Goal: Task Accomplishment & Management: Use online tool/utility

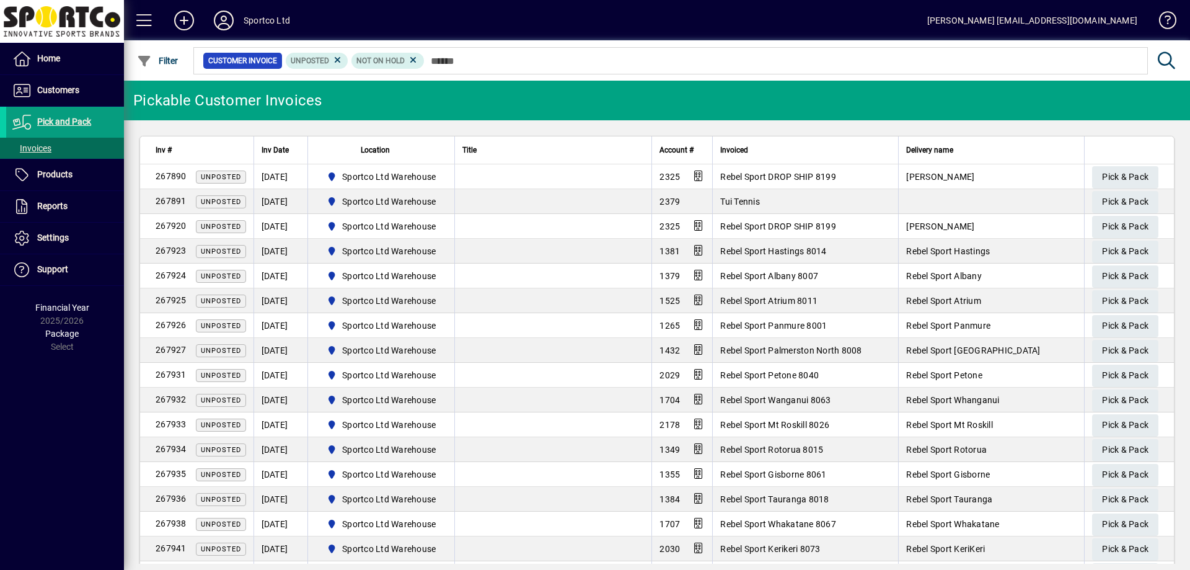
type input "*"
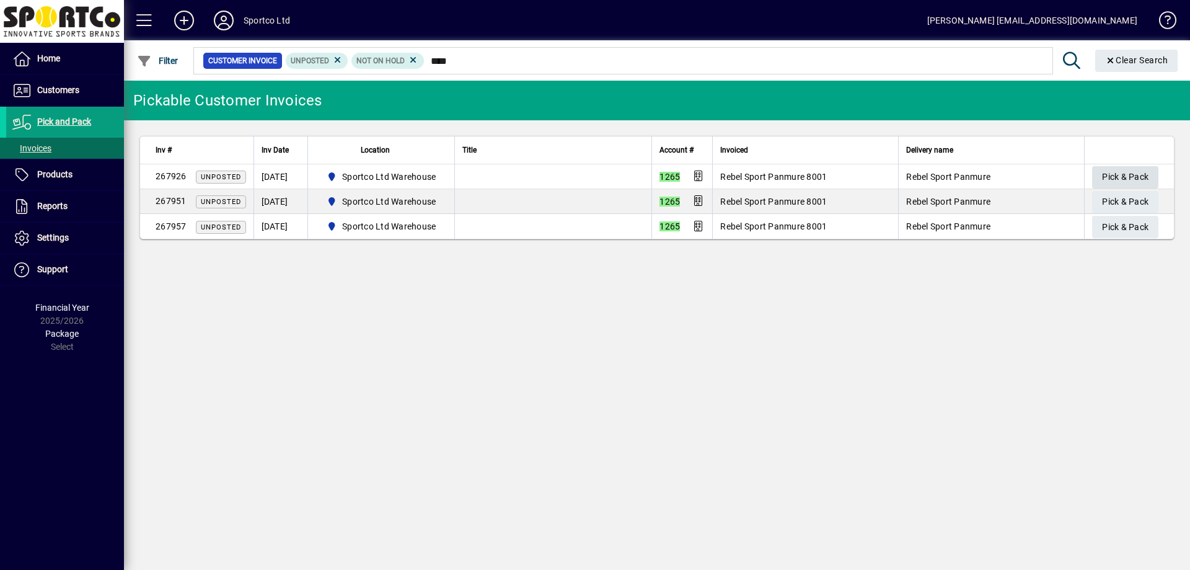
type input "****"
click at [1114, 183] on span "Pick & Pack" at bounding box center [1125, 177] width 46 height 20
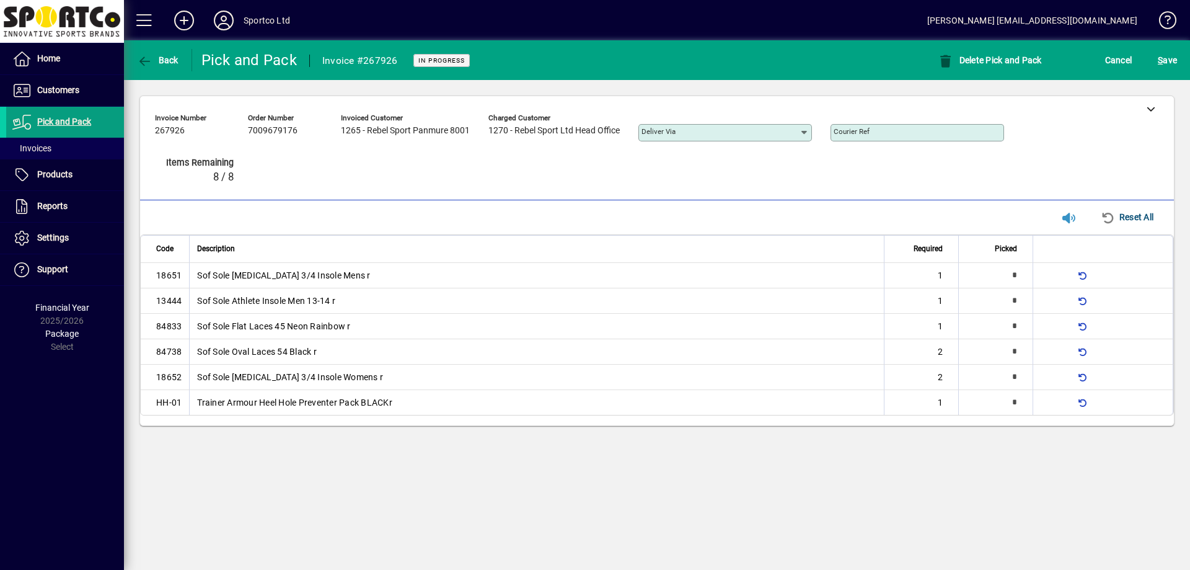
type input "*"
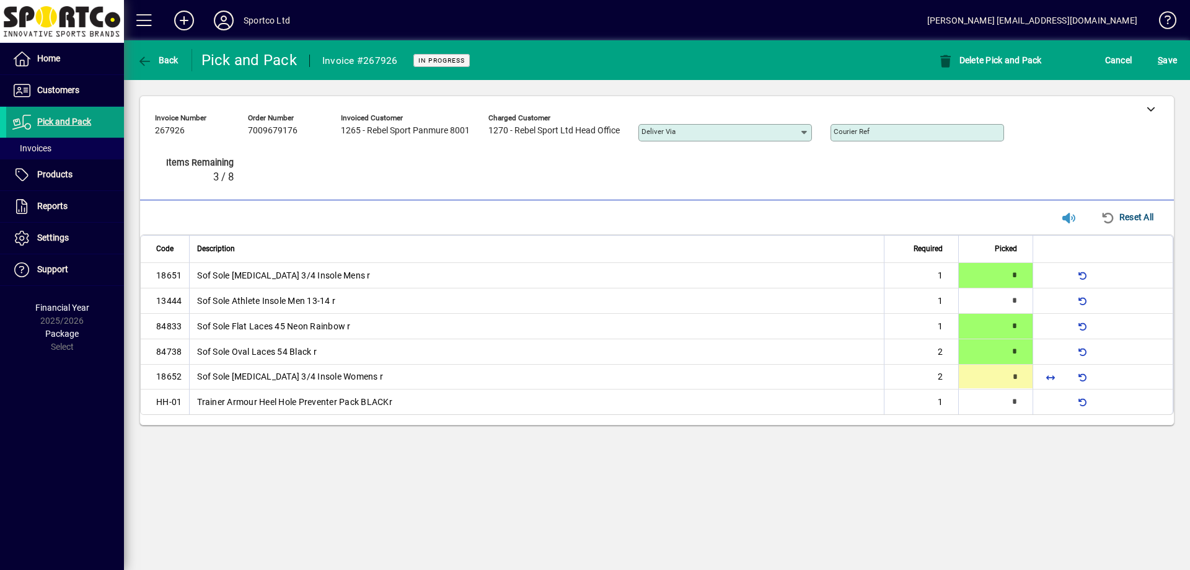
type input "*"
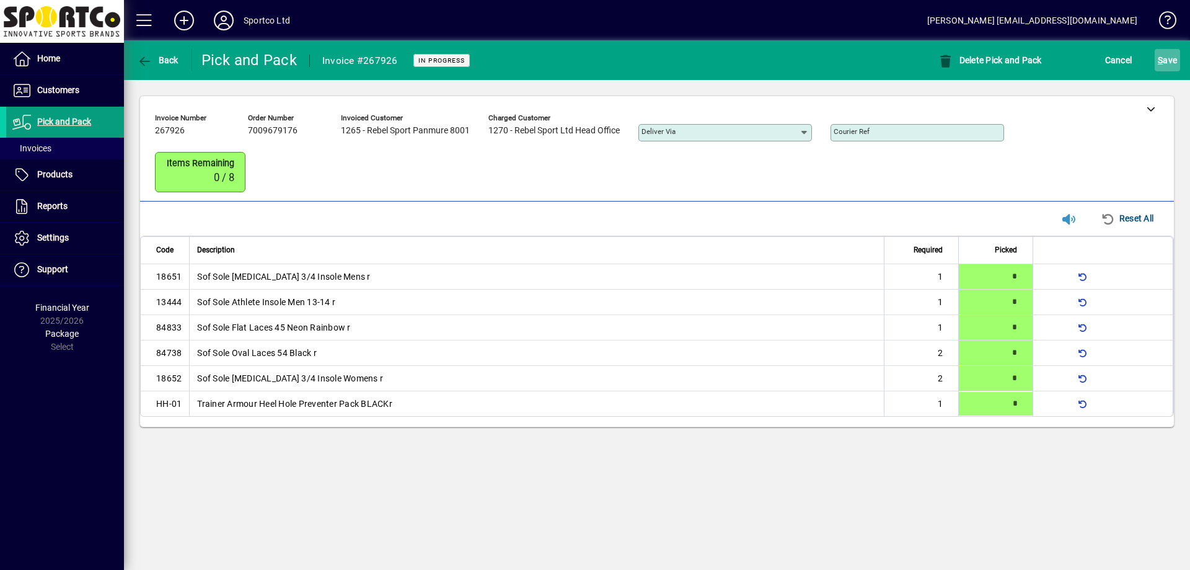
click at [1165, 57] on span "S ave" at bounding box center [1167, 60] width 19 height 20
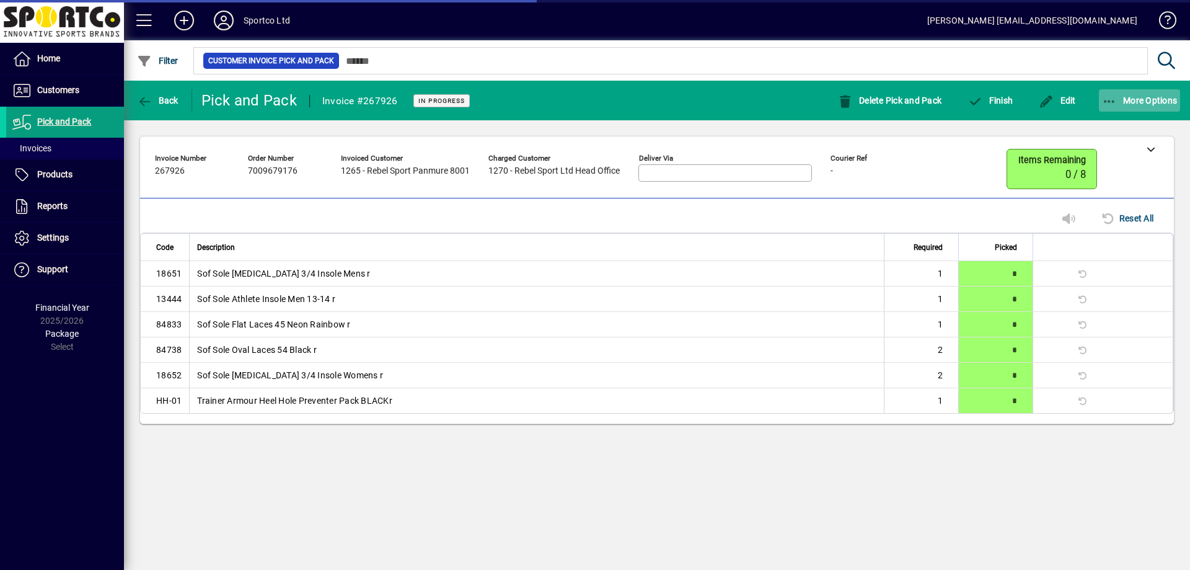
click at [1124, 100] on span "More Options" at bounding box center [1140, 100] width 76 height 10
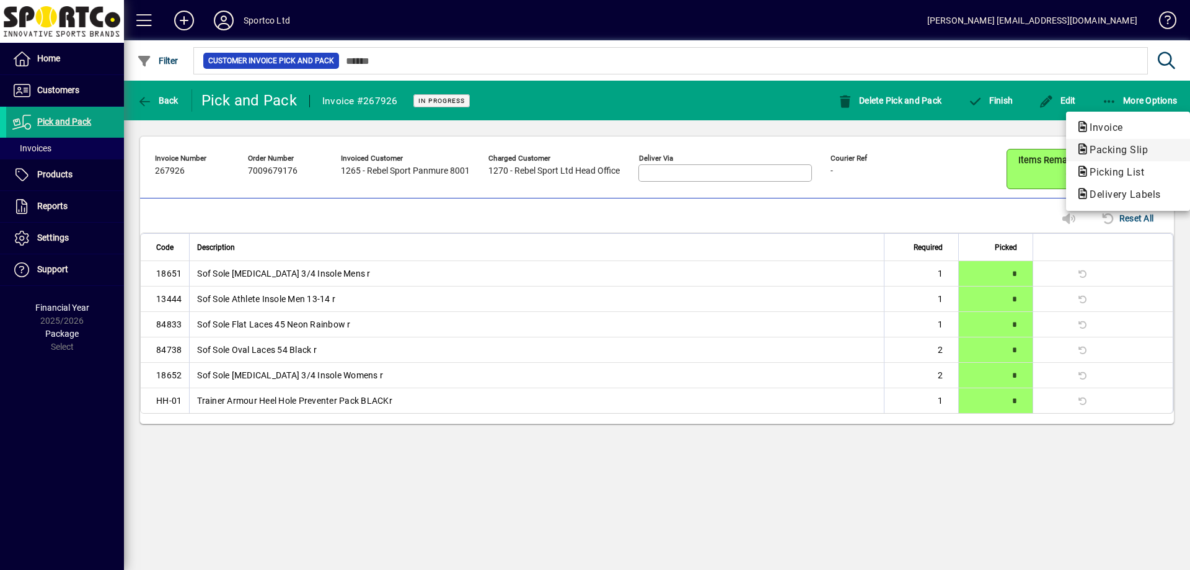
click at [1111, 150] on span "Packing Slip" at bounding box center [1115, 150] width 78 height 12
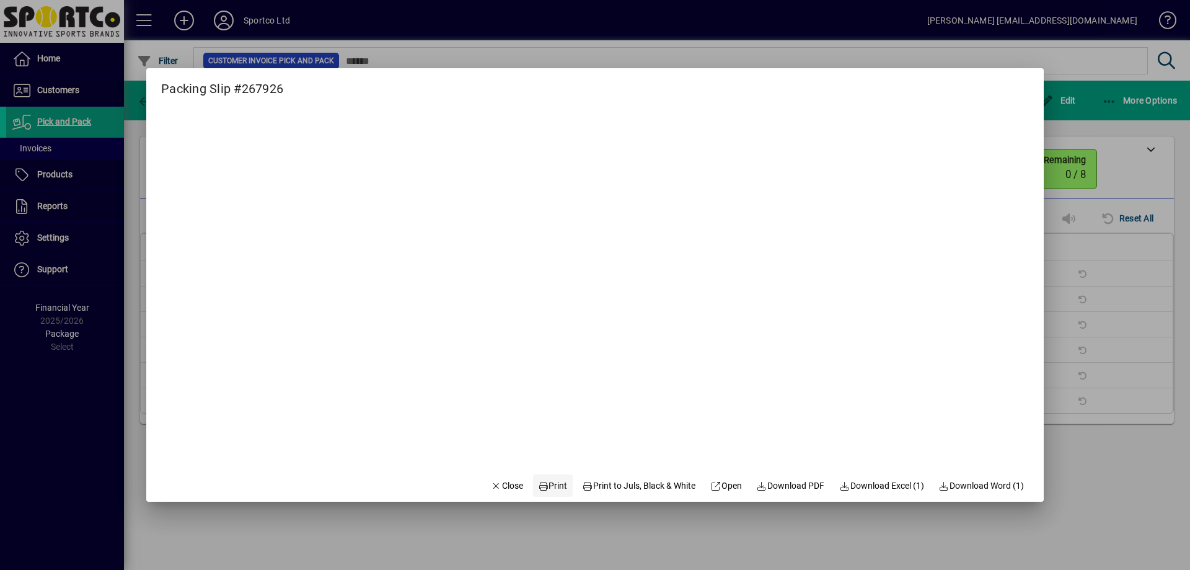
click at [544, 476] on span at bounding box center [553, 485] width 40 height 30
click at [499, 486] on span "Close" at bounding box center [507, 485] width 32 height 13
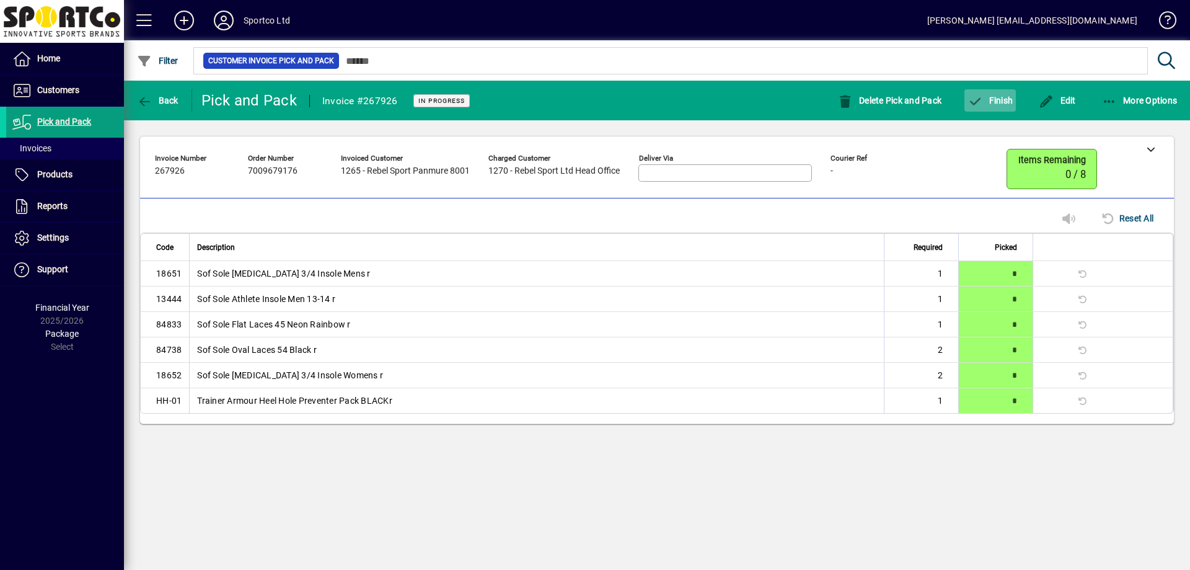
click at [999, 106] on span "button" at bounding box center [989, 101] width 51 height 30
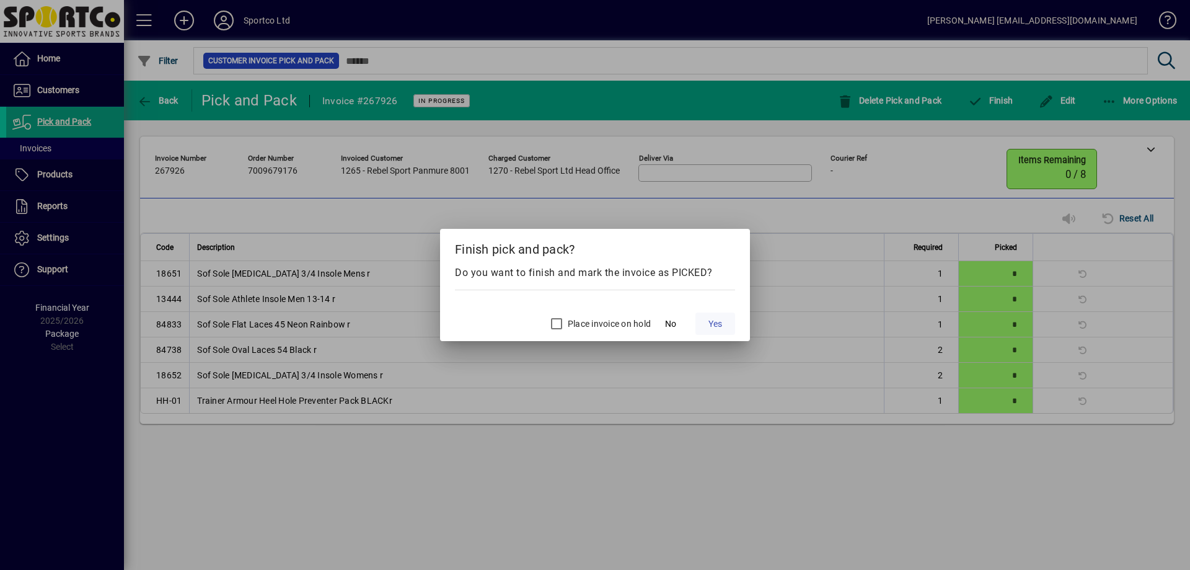
click at [725, 324] on span at bounding box center [715, 324] width 40 height 30
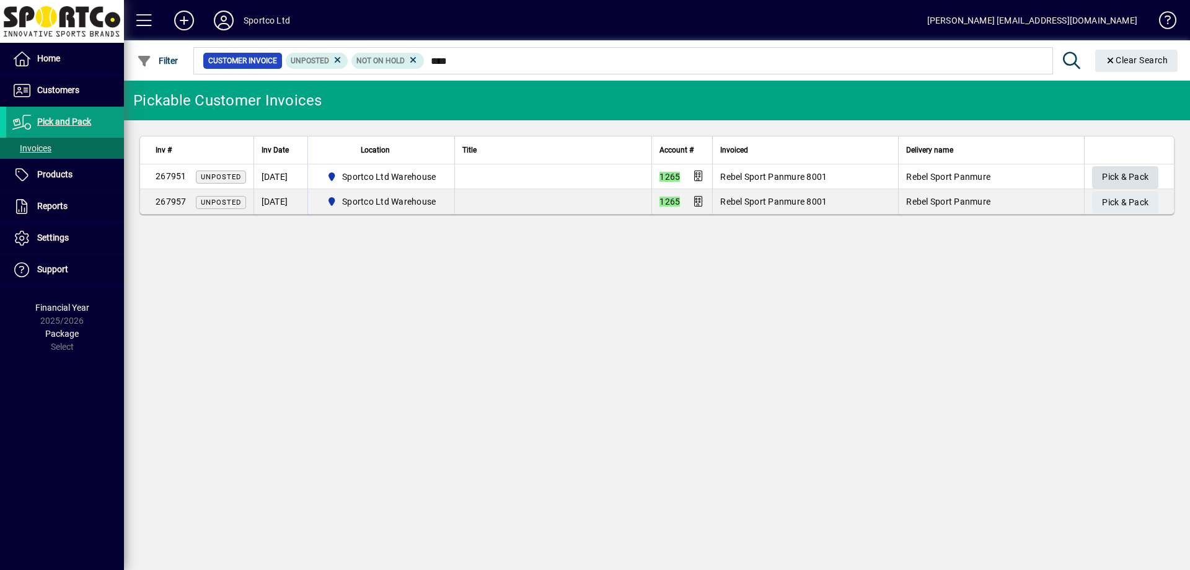
type input "****"
click at [1121, 179] on span "Pick & Pack" at bounding box center [1125, 177] width 46 height 20
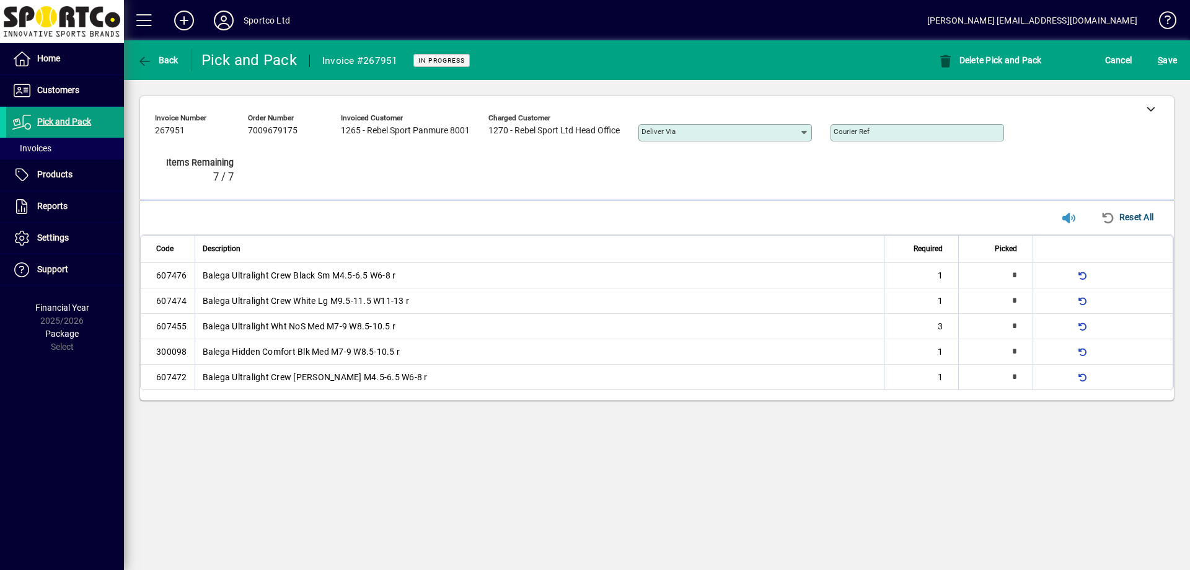
type input "*"
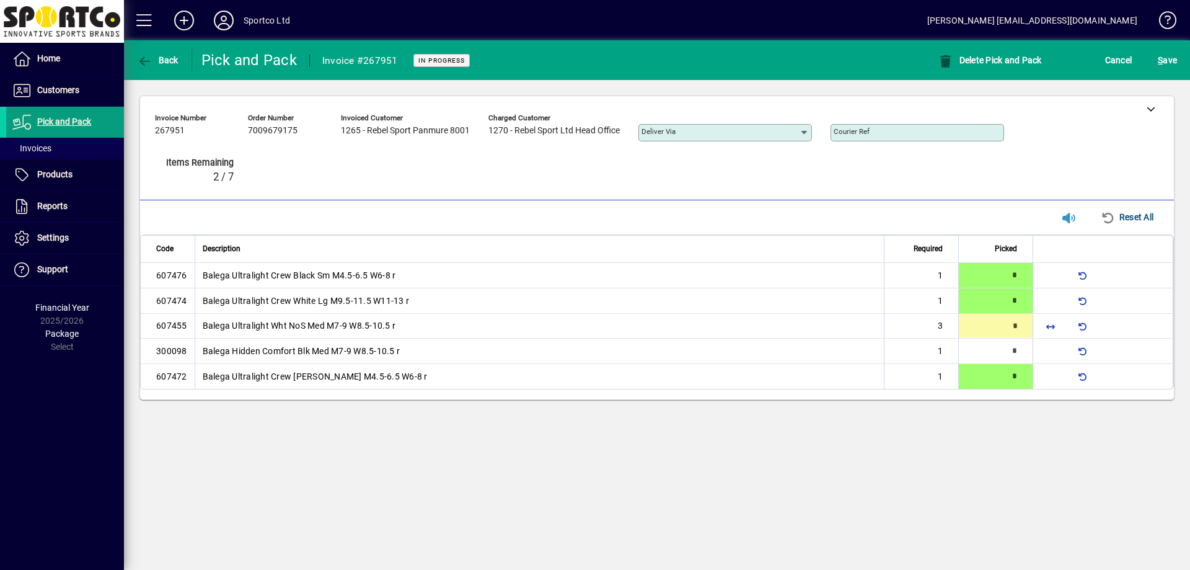
type input "*"
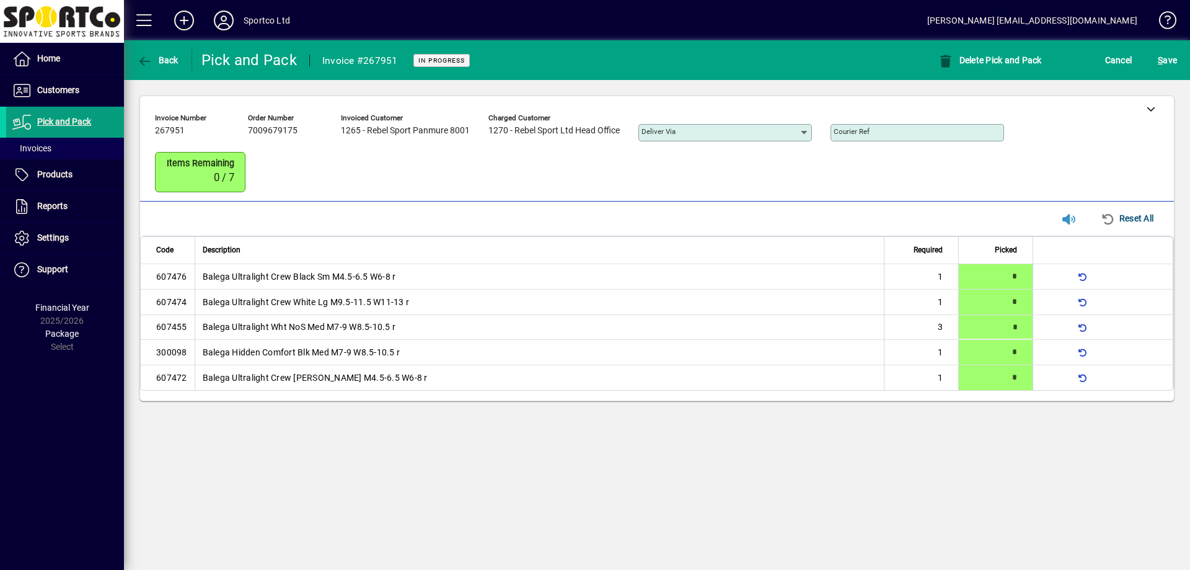
type input "*"
click at [1166, 81] on div "**********" at bounding box center [657, 248] width 1066 height 337
drag, startPoint x: 1165, startPoint y: 72, endPoint x: 1189, endPoint y: 54, distance: 30.6
click at [1165, 76] on mat-toolbar-row "Back Pick and Pack Invoice #267951 In Progress Delete Pick and Pack Cancel S ave" at bounding box center [657, 60] width 1066 height 40
click at [1178, 61] on span "submit" at bounding box center [1167, 60] width 25 height 30
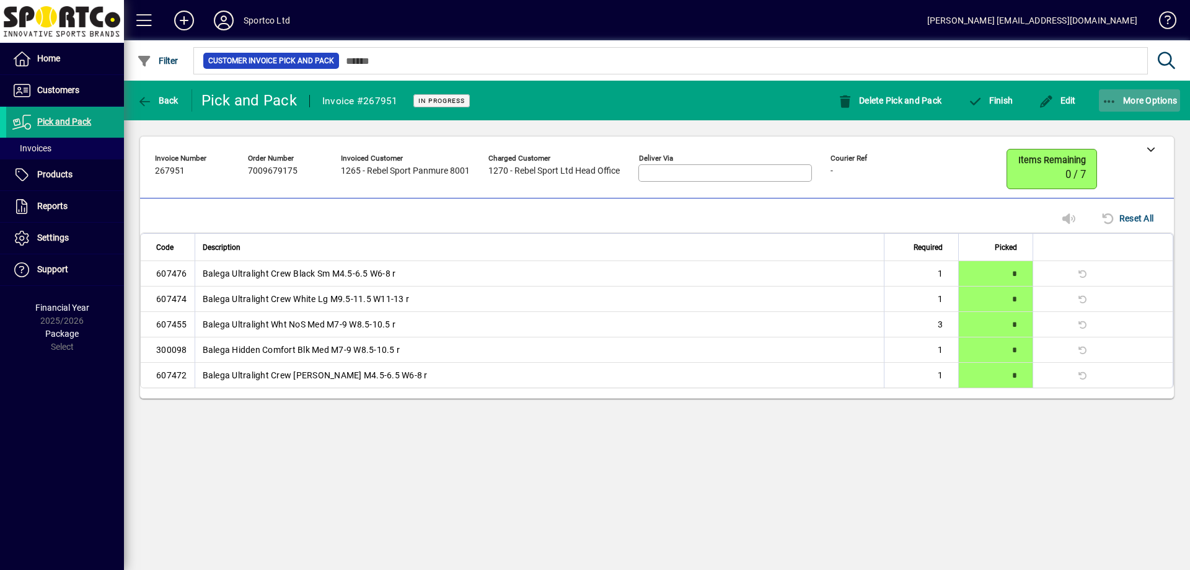
click at [1114, 99] on icon "button" at bounding box center [1109, 101] width 15 height 12
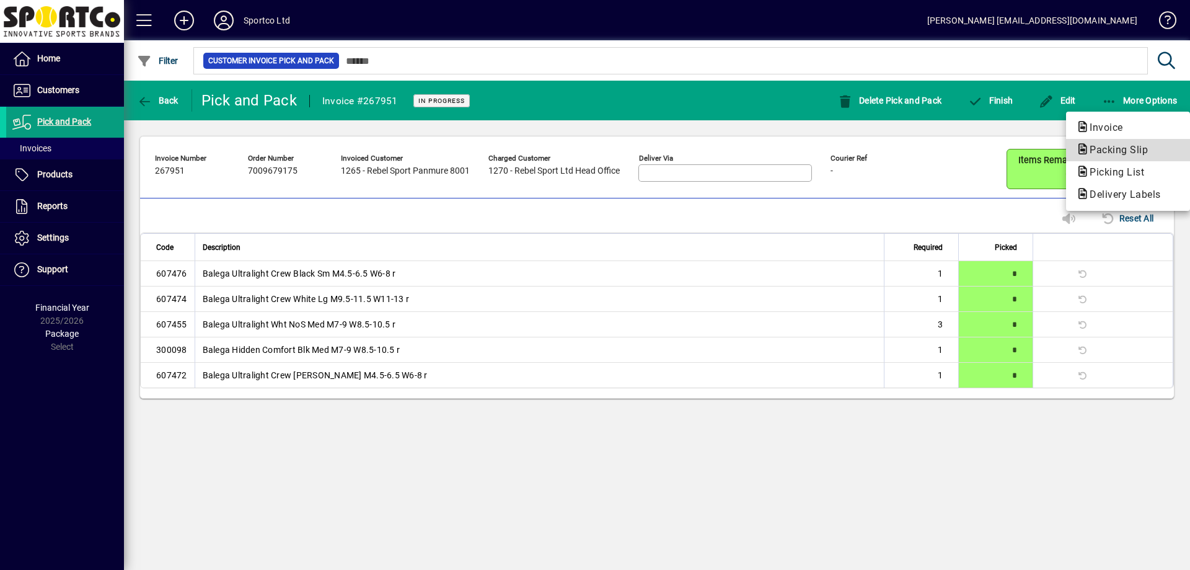
click at [1092, 143] on span "Packing Slip" at bounding box center [1128, 150] width 104 height 15
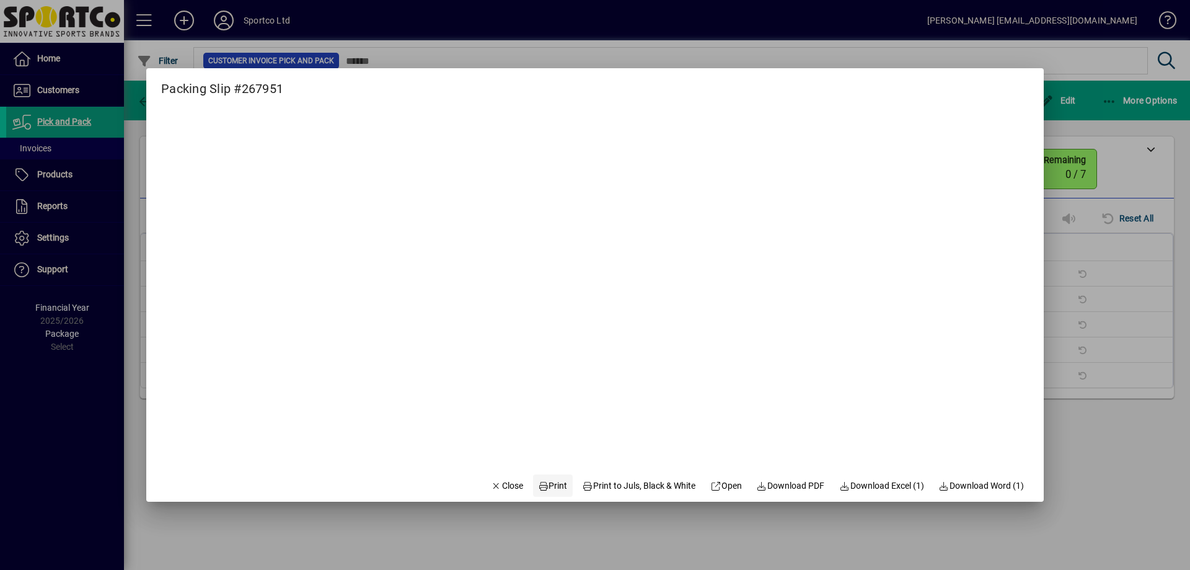
click at [542, 473] on span at bounding box center [553, 485] width 40 height 30
drag, startPoint x: 496, startPoint y: 481, endPoint x: 644, endPoint y: 378, distance: 180.4
click at [496, 482] on span "Close" at bounding box center [507, 485] width 32 height 13
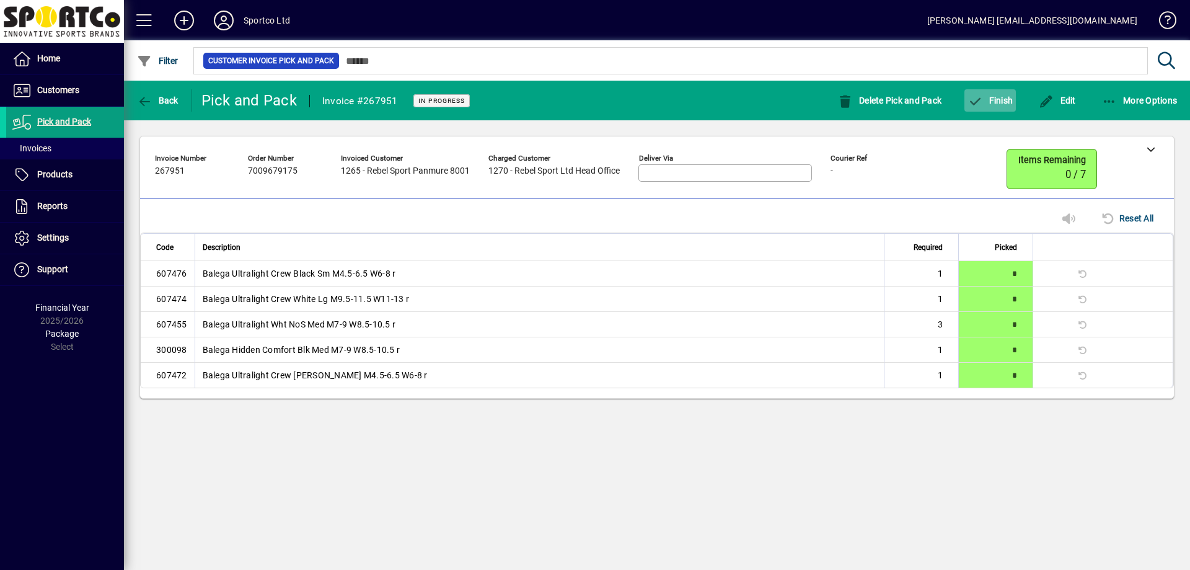
click at [999, 112] on span "button" at bounding box center [989, 101] width 51 height 30
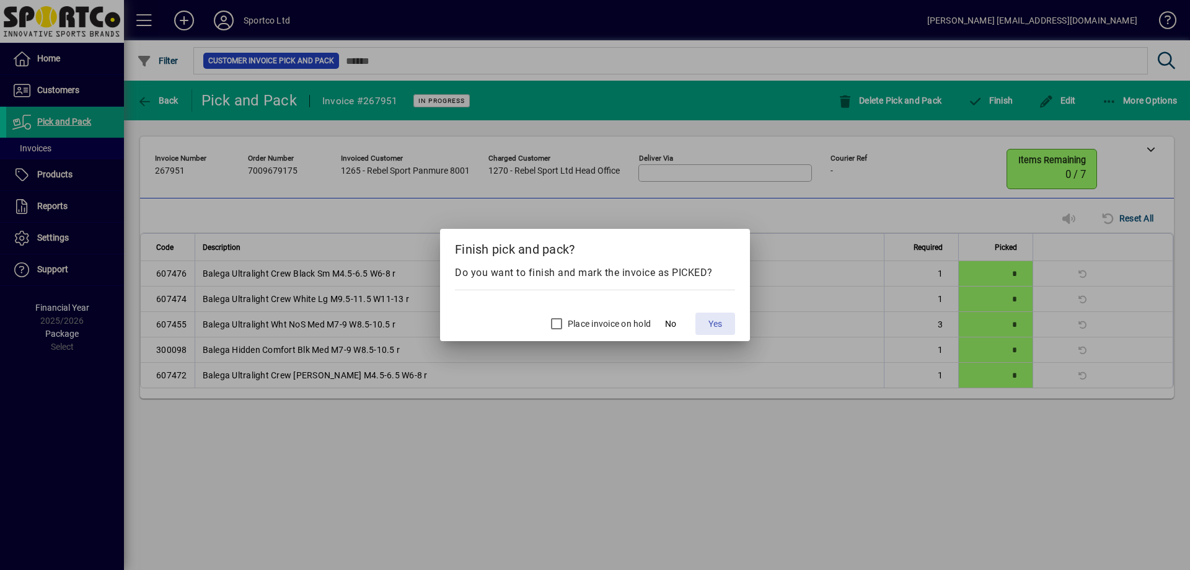
click at [711, 325] on span "Yes" at bounding box center [715, 323] width 14 height 13
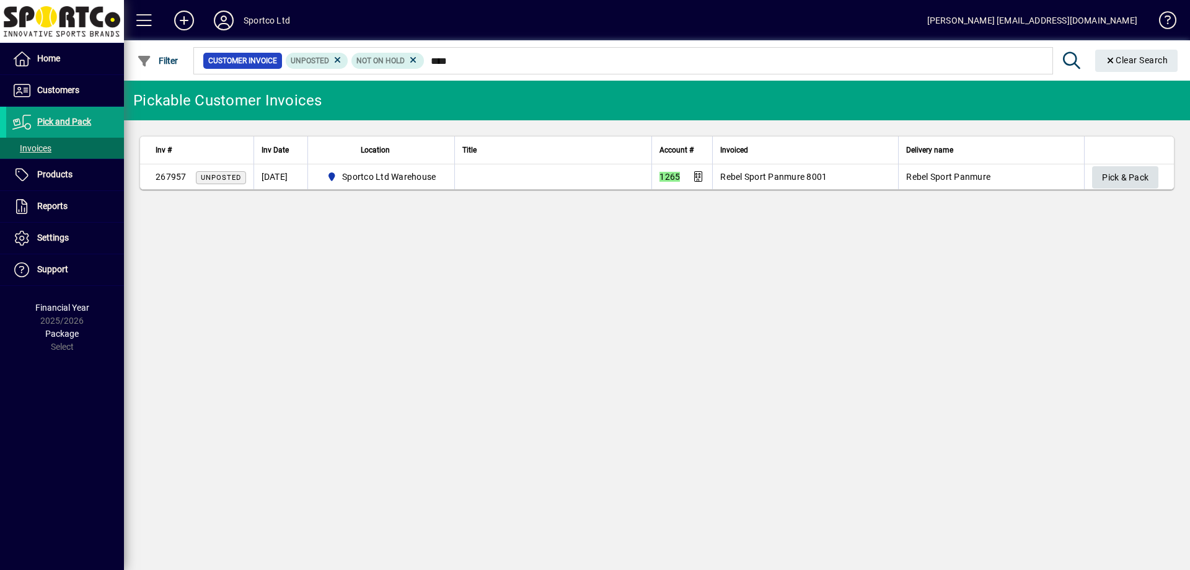
type input "****"
click at [1129, 177] on span "Pick & Pack" at bounding box center [1125, 177] width 46 height 20
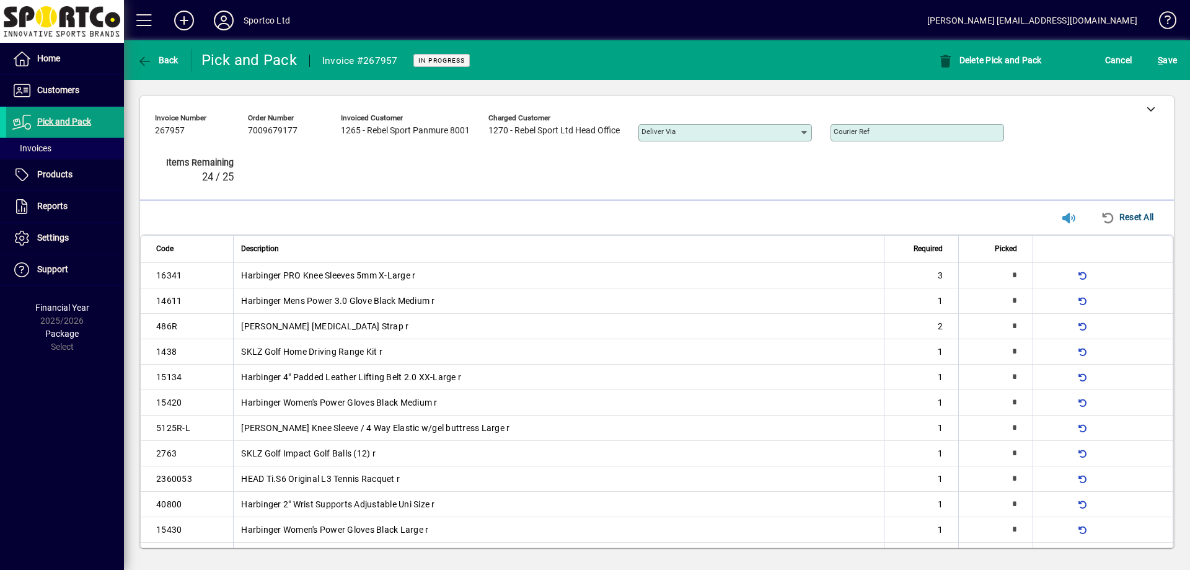
scroll to position [81, 0]
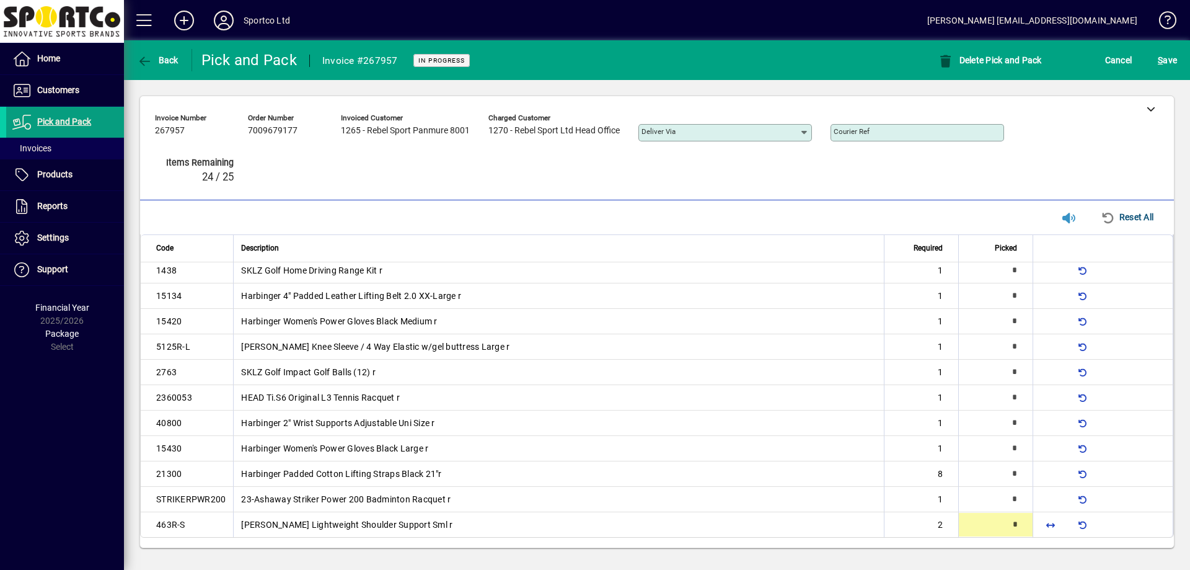
type input "*"
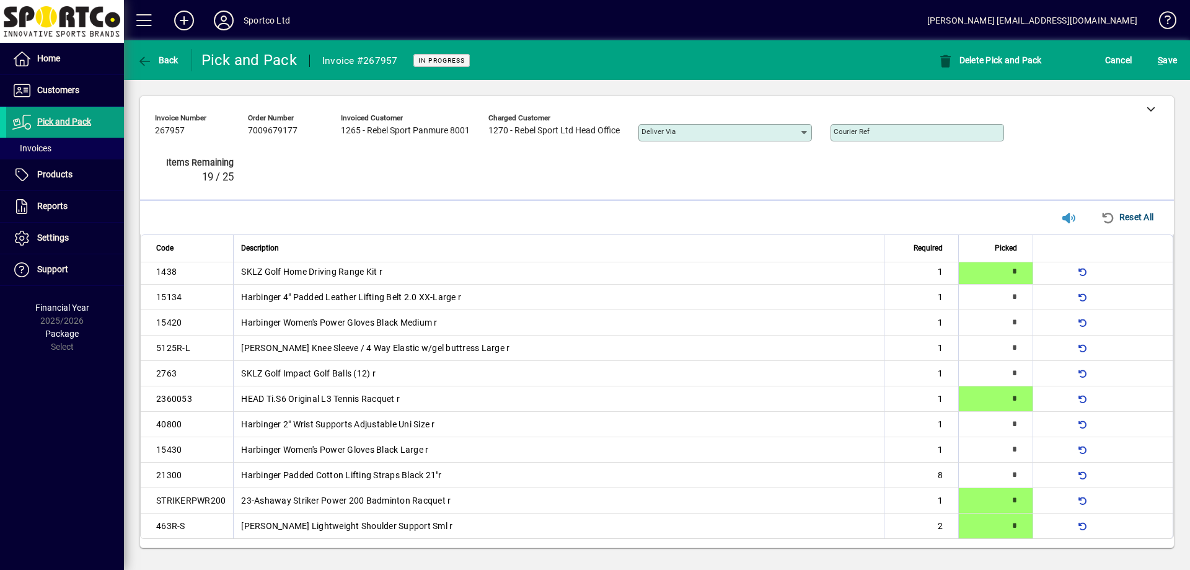
type input "*"
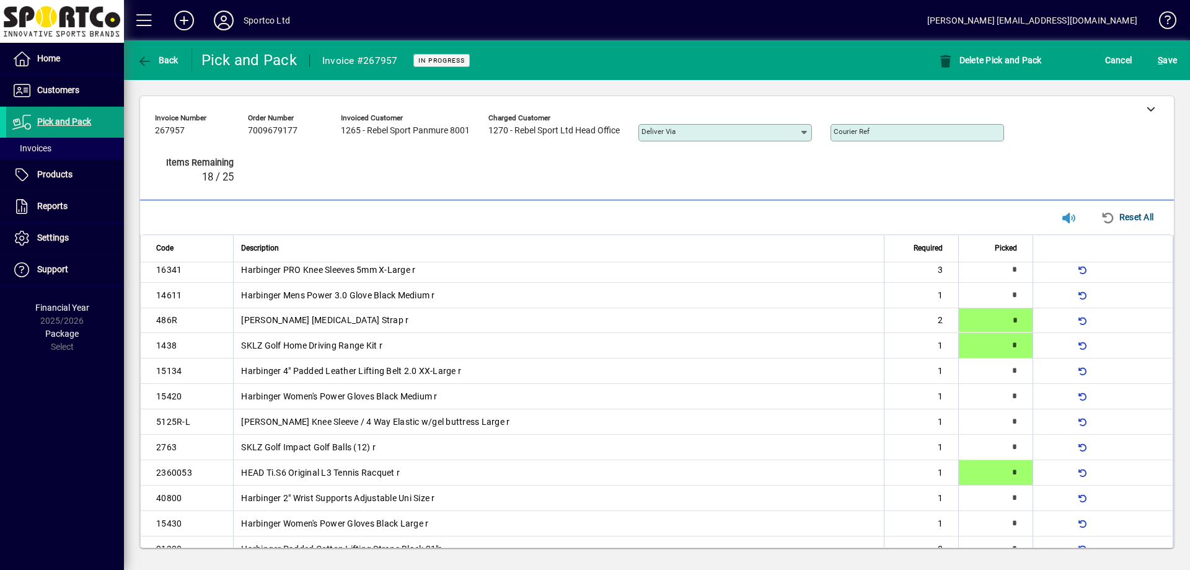
scroll to position [0, 0]
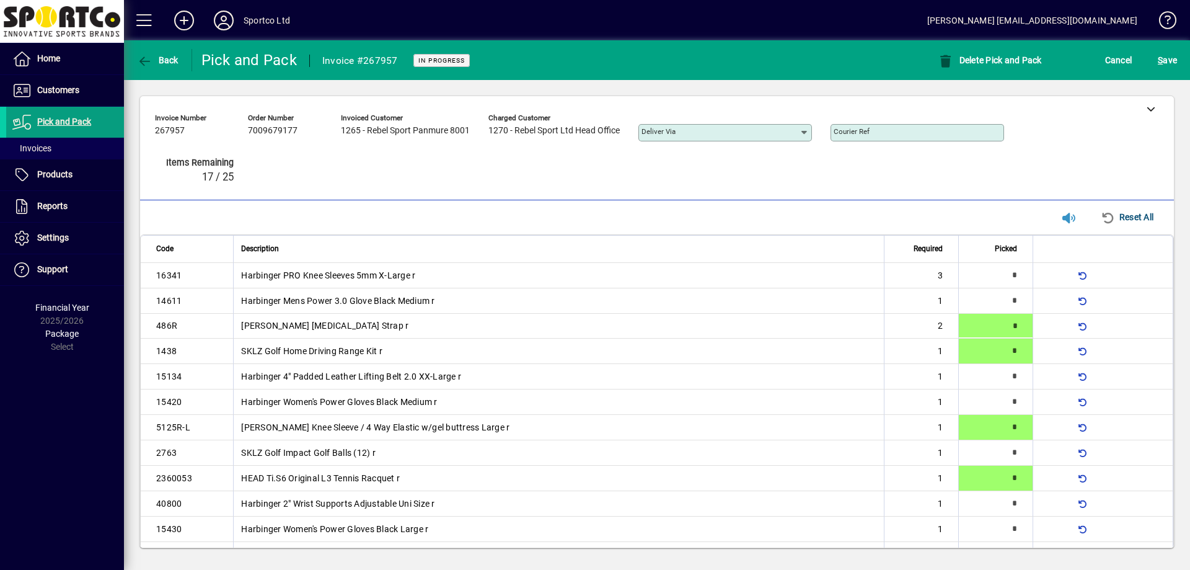
type input "*"
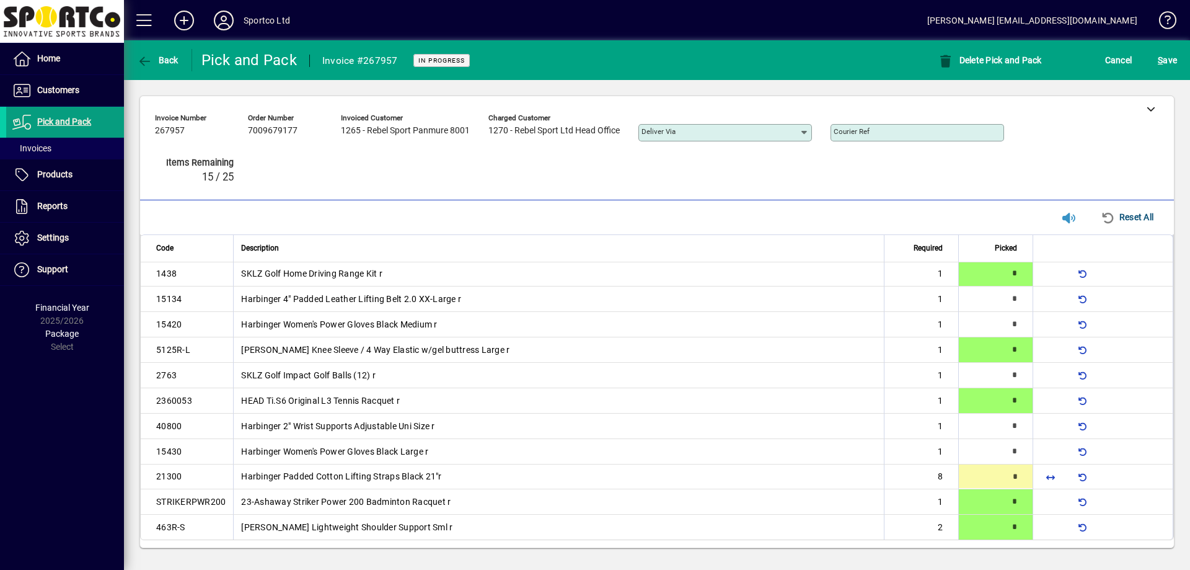
scroll to position [81, 0]
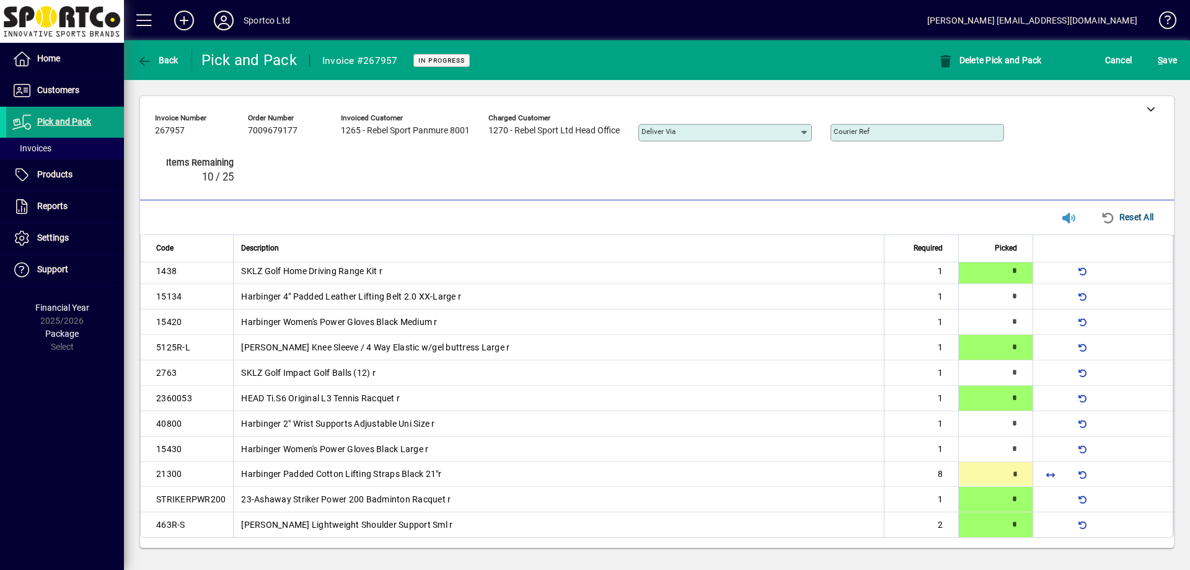
type input "*"
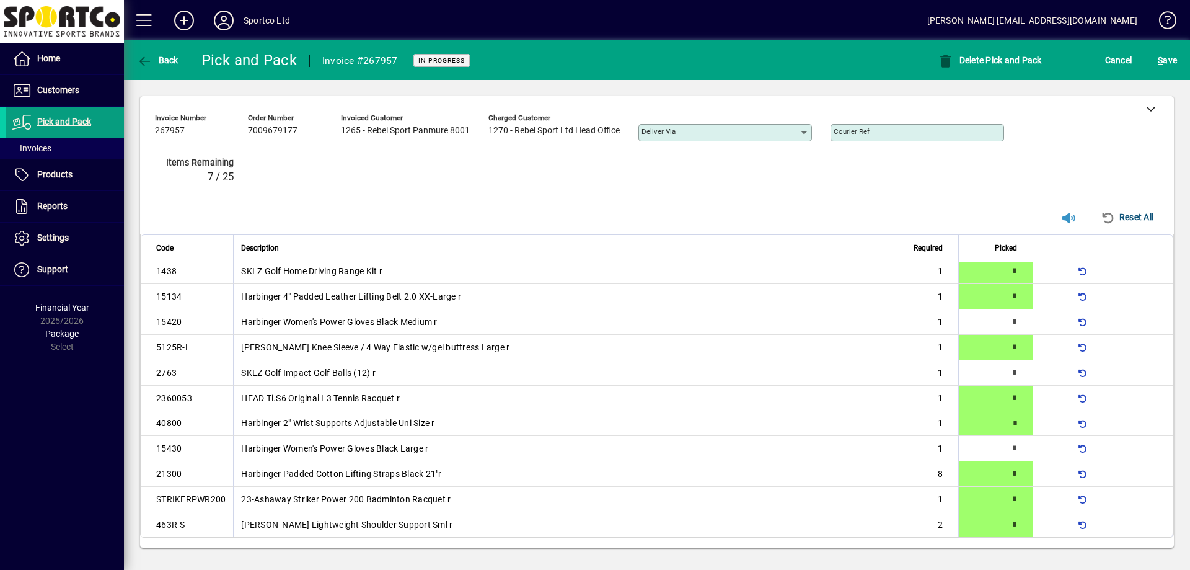
type input "*"
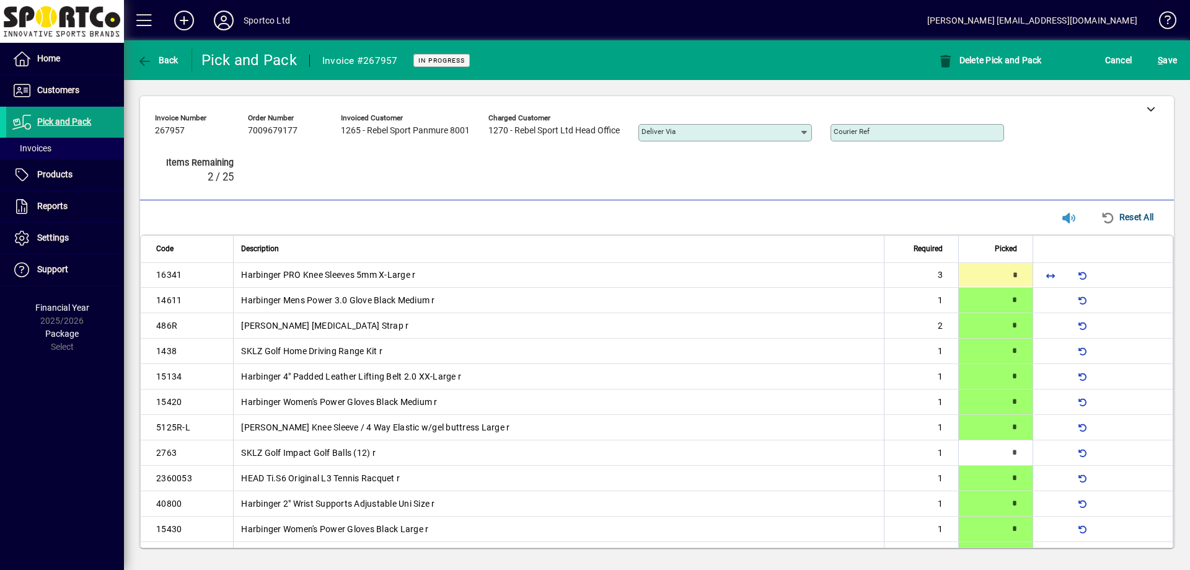
type input "*"
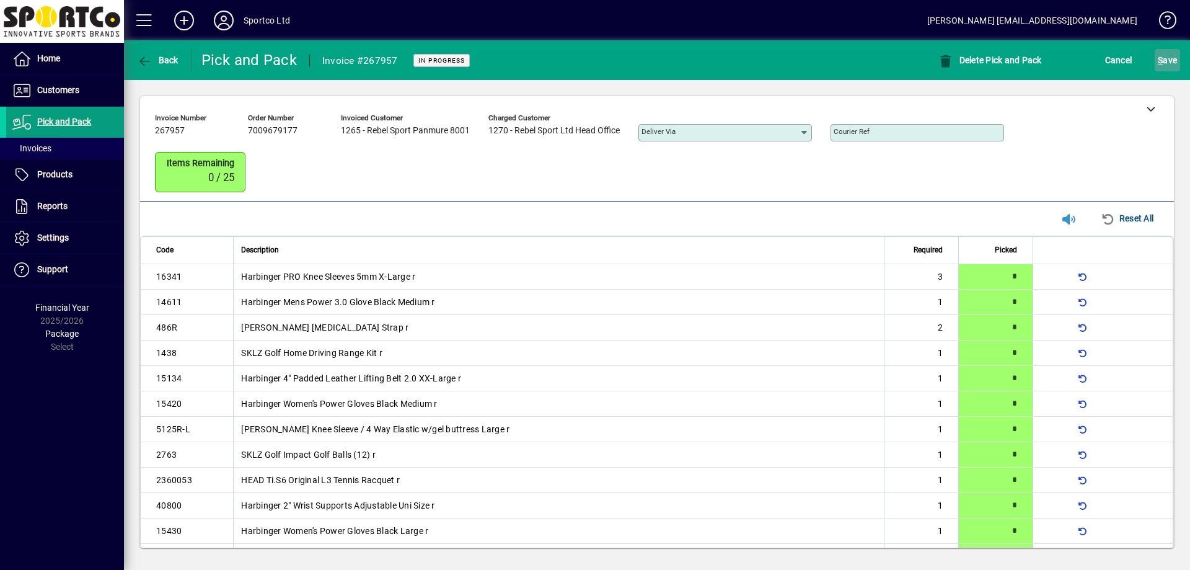
click at [1162, 67] on span "S ave" at bounding box center [1167, 60] width 19 height 20
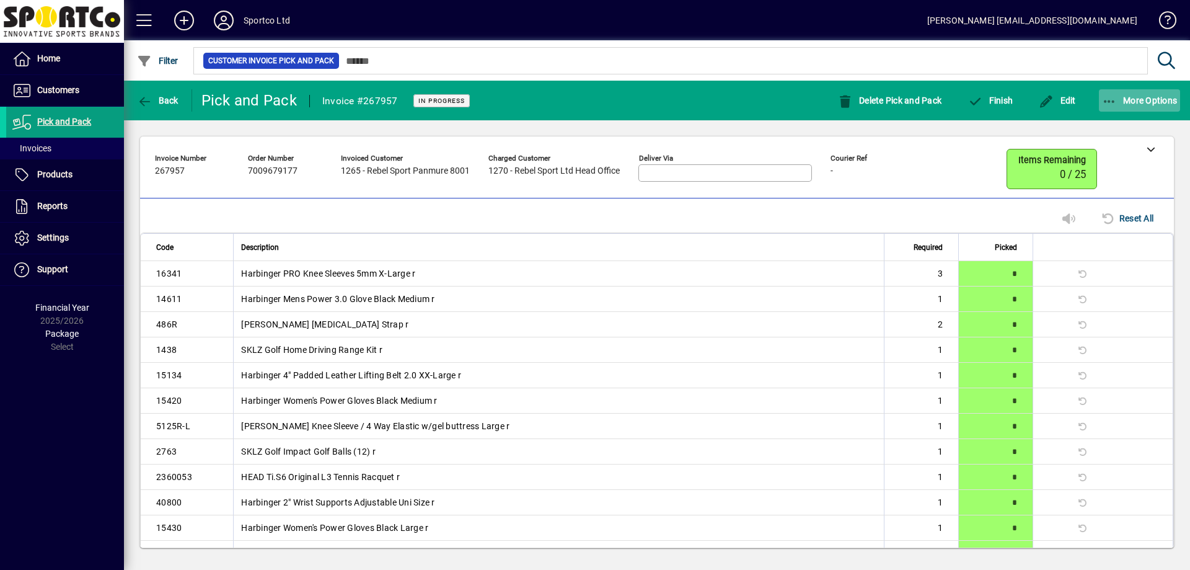
click at [1114, 99] on icon "button" at bounding box center [1109, 101] width 15 height 12
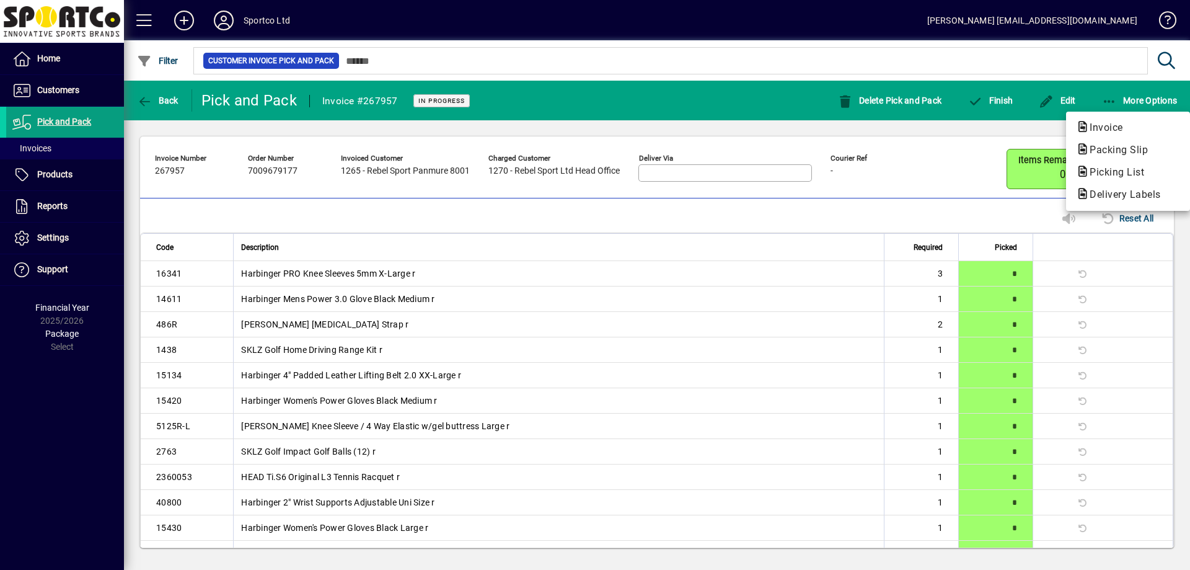
click at [1097, 153] on span "Packing Slip" at bounding box center [1115, 150] width 78 height 12
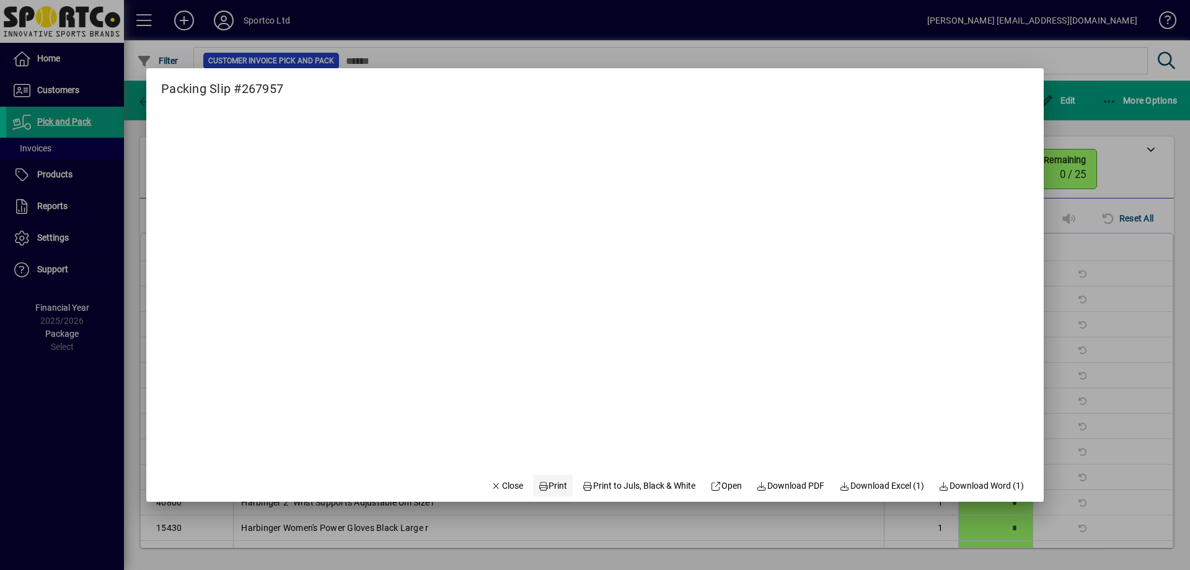
click at [550, 487] on span "Print" at bounding box center [553, 485] width 30 height 13
click at [506, 488] on span "Close" at bounding box center [507, 485] width 32 height 13
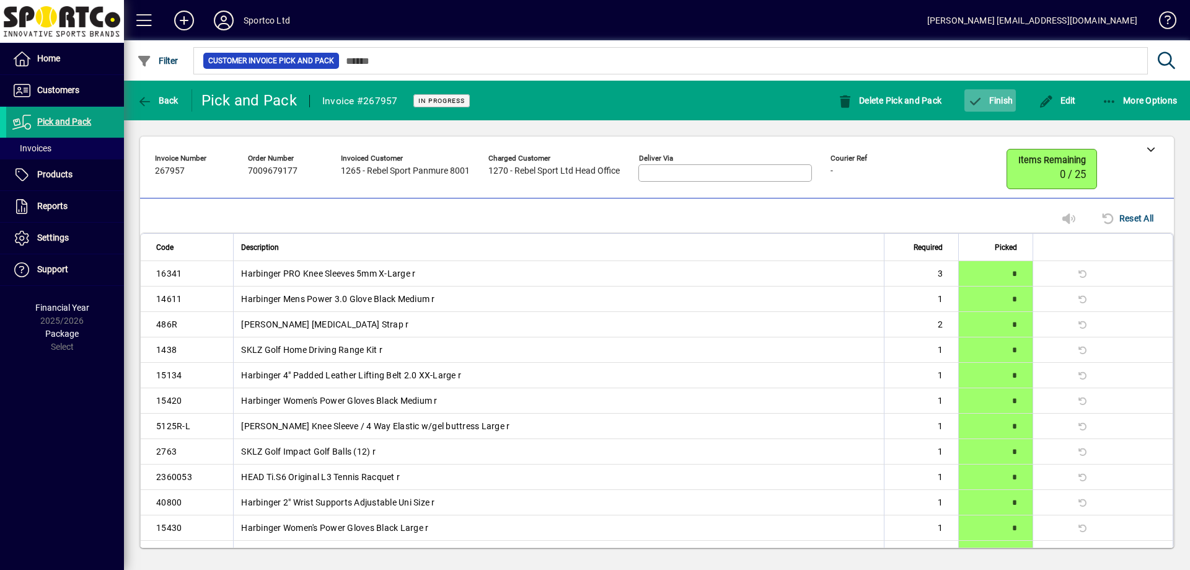
click at [981, 108] on span "button" at bounding box center [989, 101] width 51 height 30
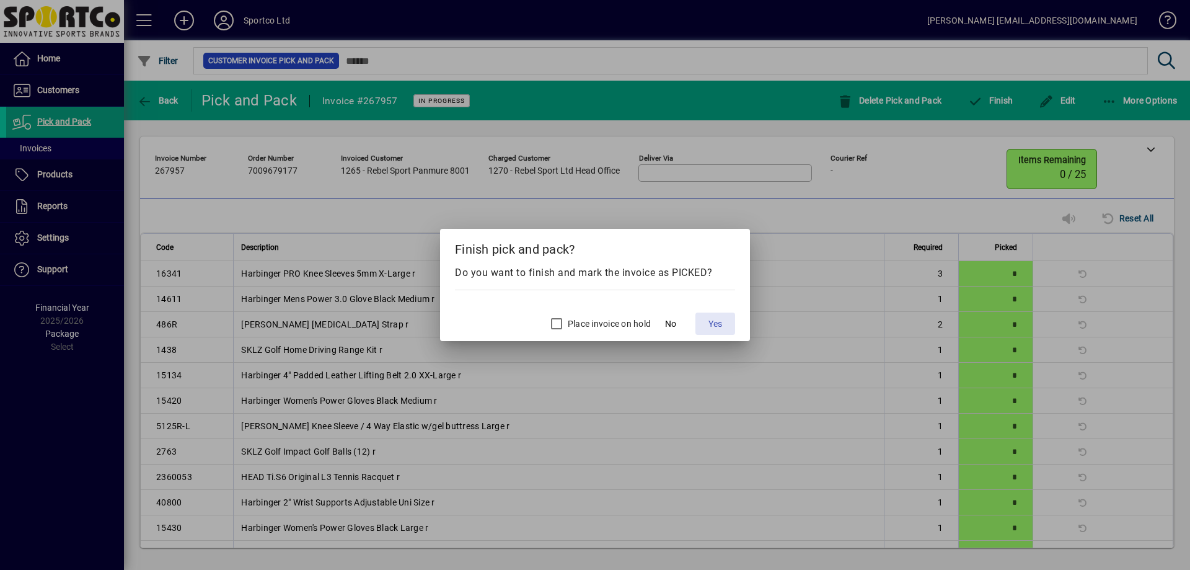
click at [719, 324] on span "Yes" at bounding box center [715, 323] width 14 height 13
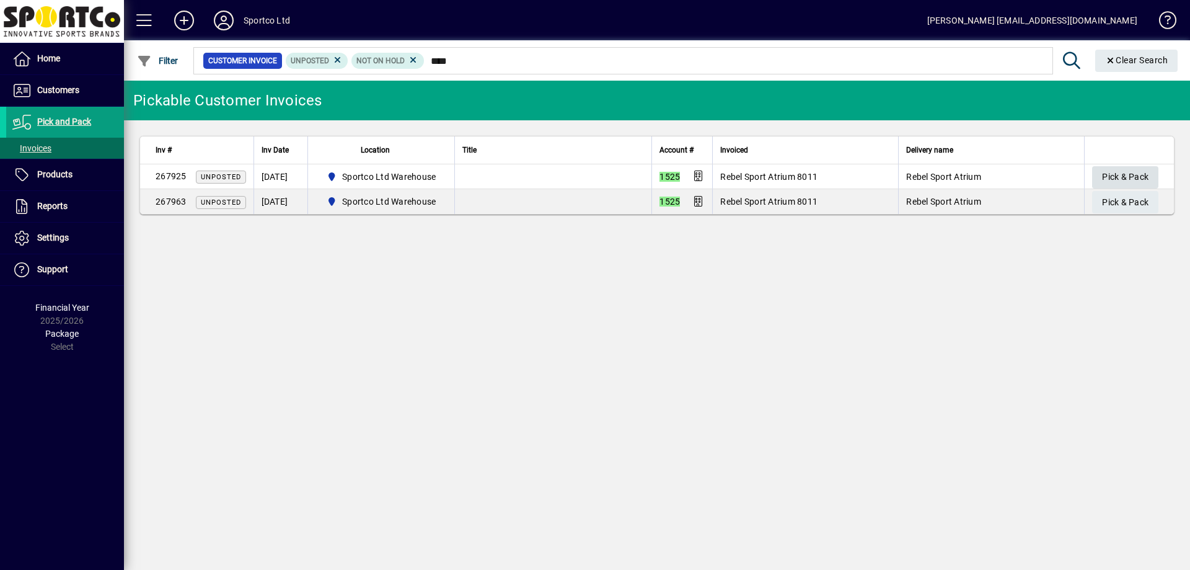
type input "****"
click at [1111, 172] on span "Pick & Pack" at bounding box center [1125, 177] width 46 height 20
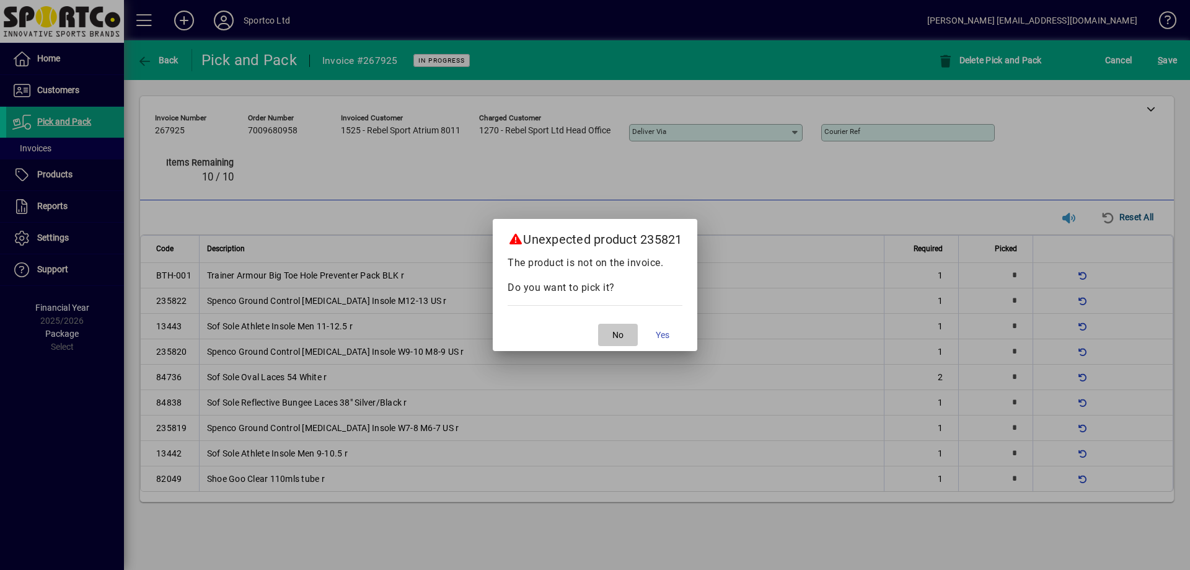
click at [614, 332] on span "No" at bounding box center [617, 335] width 11 height 13
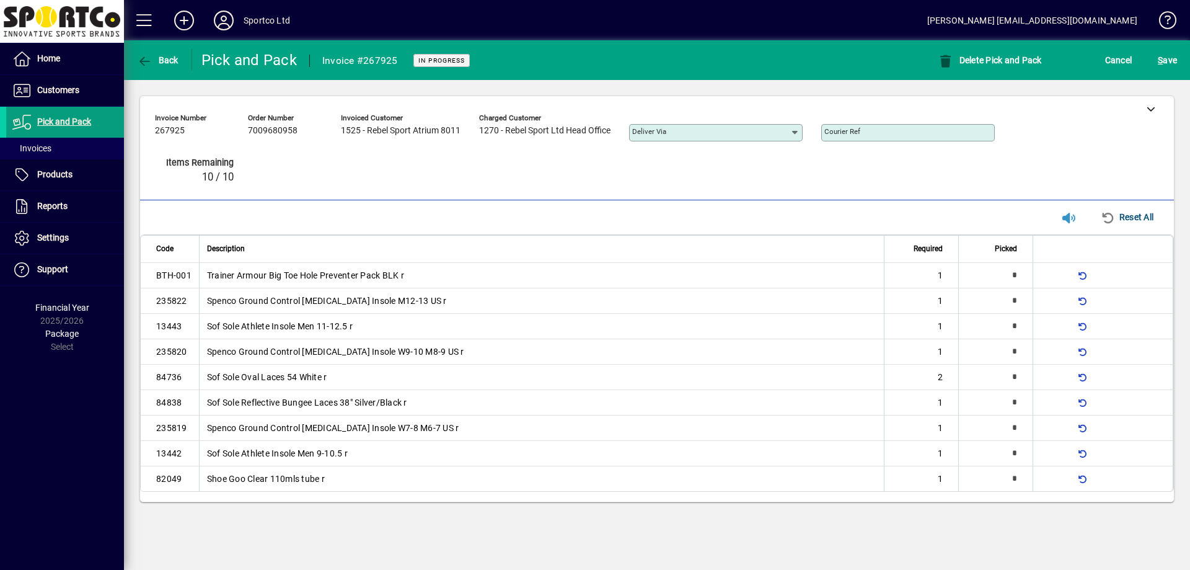
type input "*"
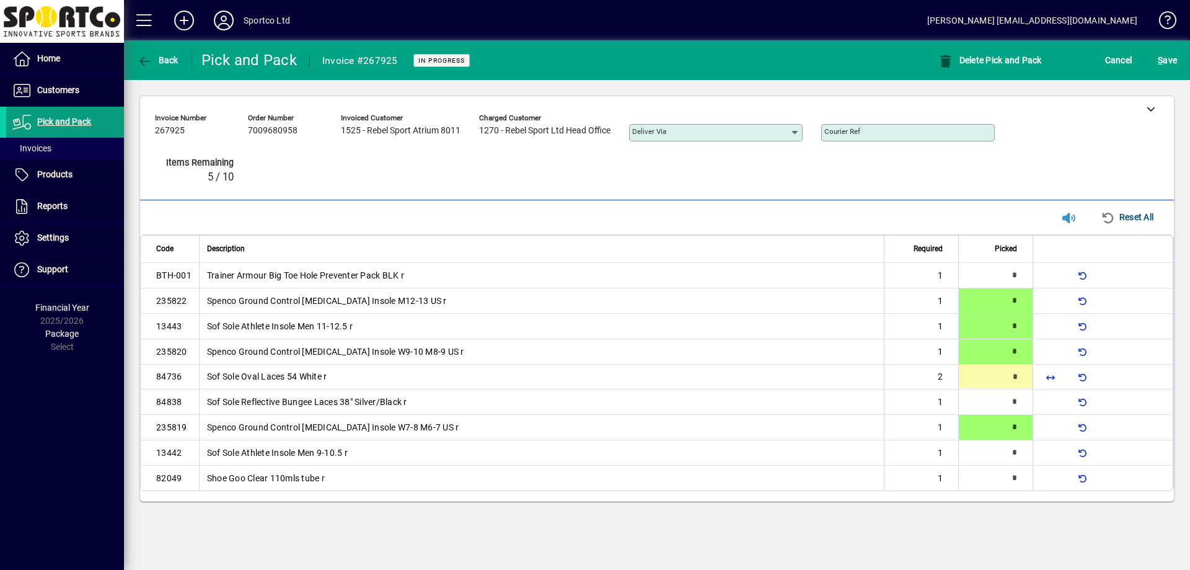
type input "*"
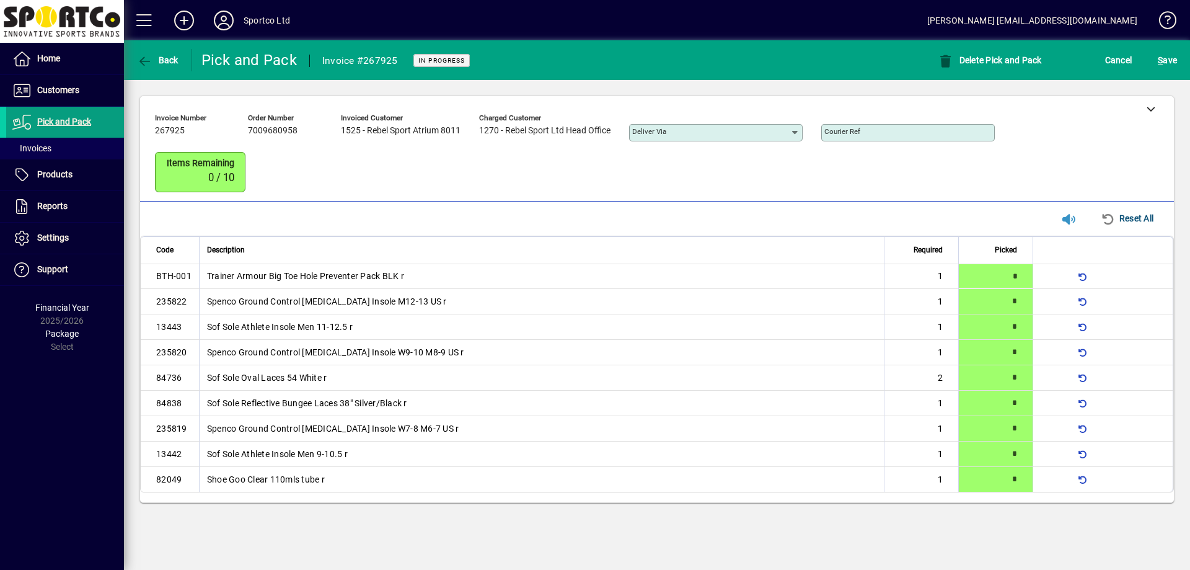
type input "*"
click at [1162, 58] on span "S" at bounding box center [1160, 60] width 5 height 10
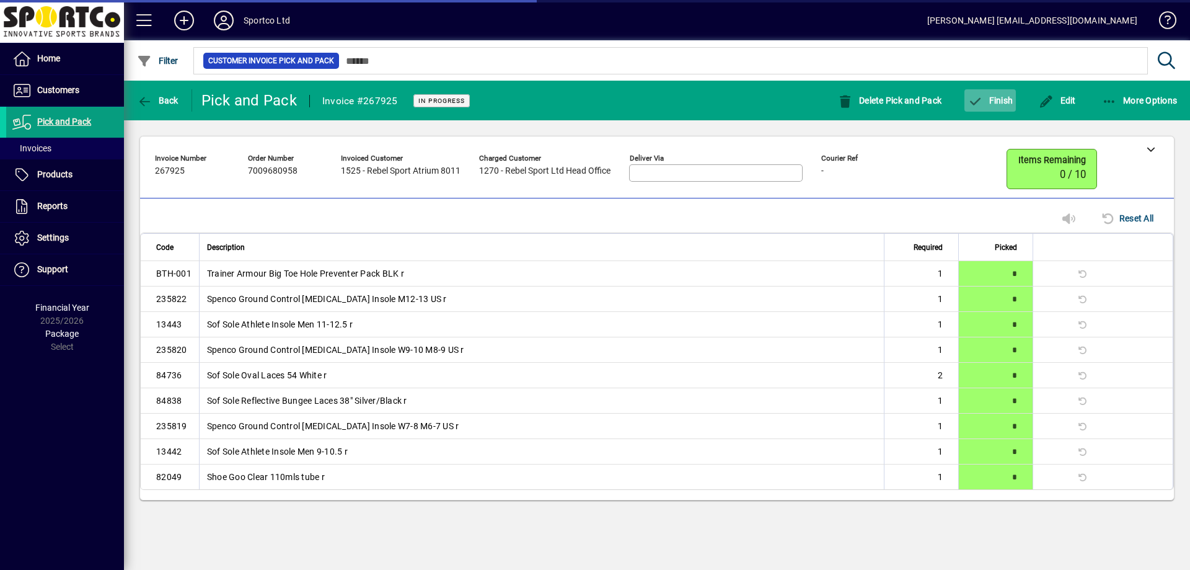
click at [1006, 105] on button "Finish" at bounding box center [989, 100] width 51 height 22
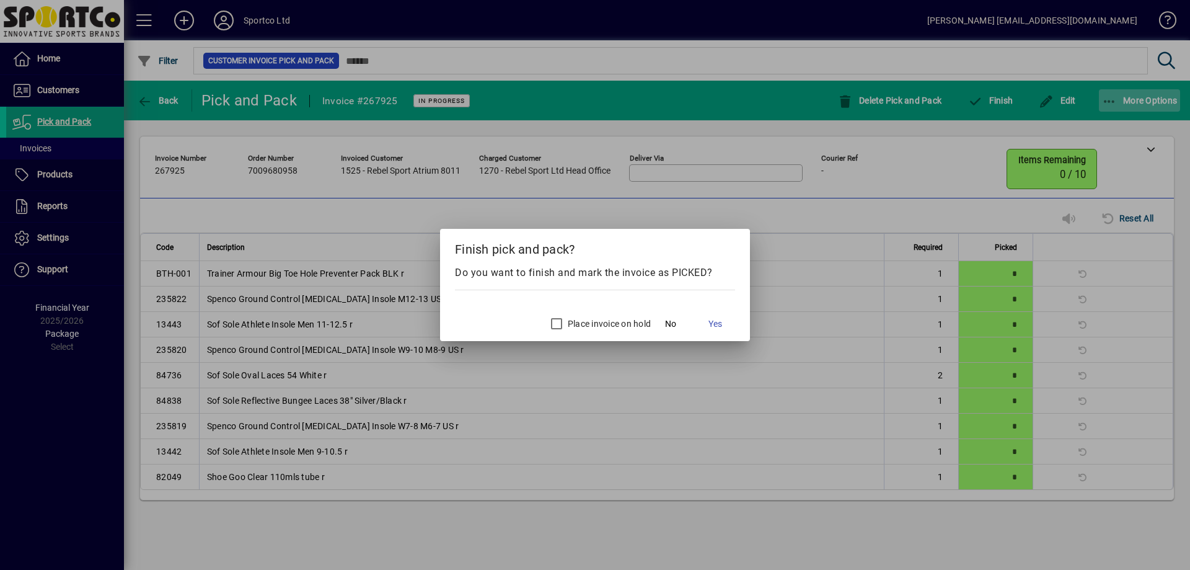
drag, startPoint x: 1158, startPoint y: 118, endPoint x: 1140, endPoint y: 112, distance: 18.6
click at [1157, 118] on div at bounding box center [595, 285] width 1190 height 570
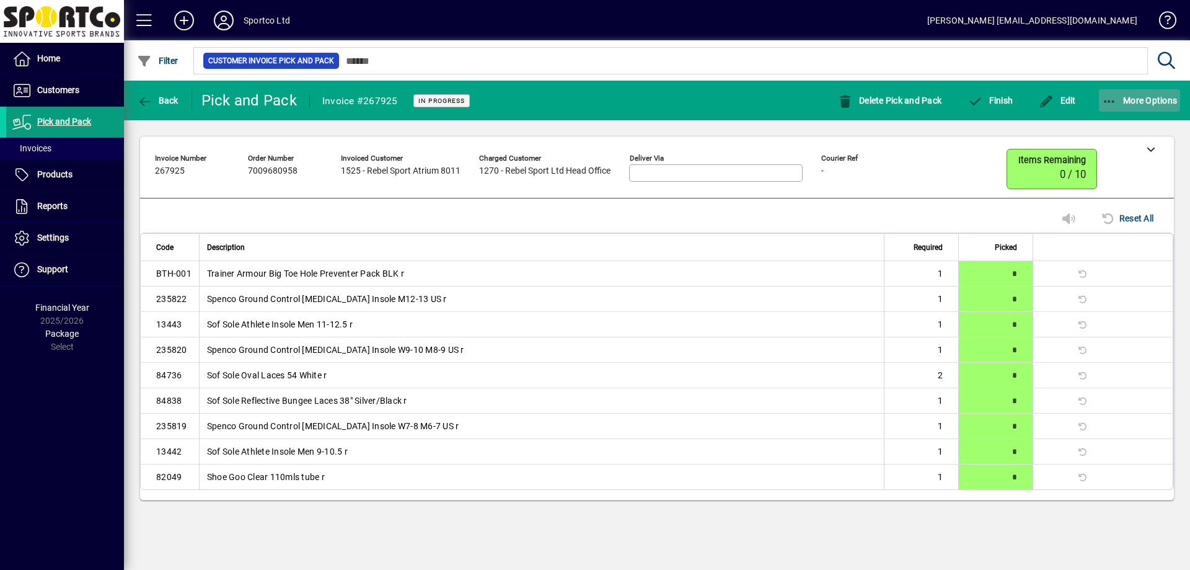
click at [1123, 105] on span "More Options" at bounding box center [1140, 100] width 76 height 10
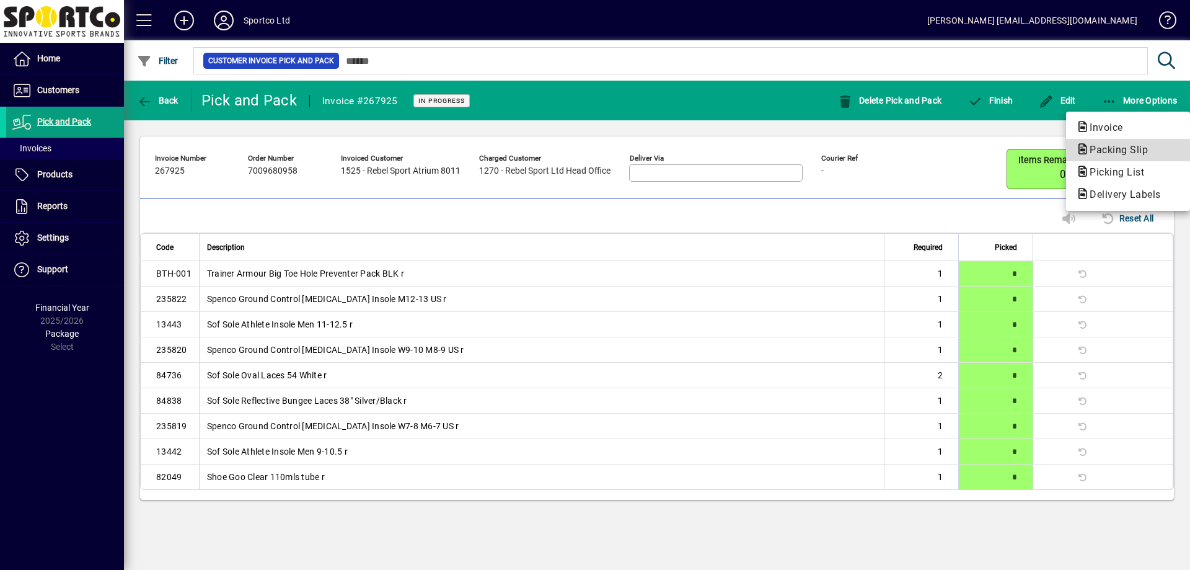
click at [1096, 149] on span "Packing Slip" at bounding box center [1115, 150] width 78 height 12
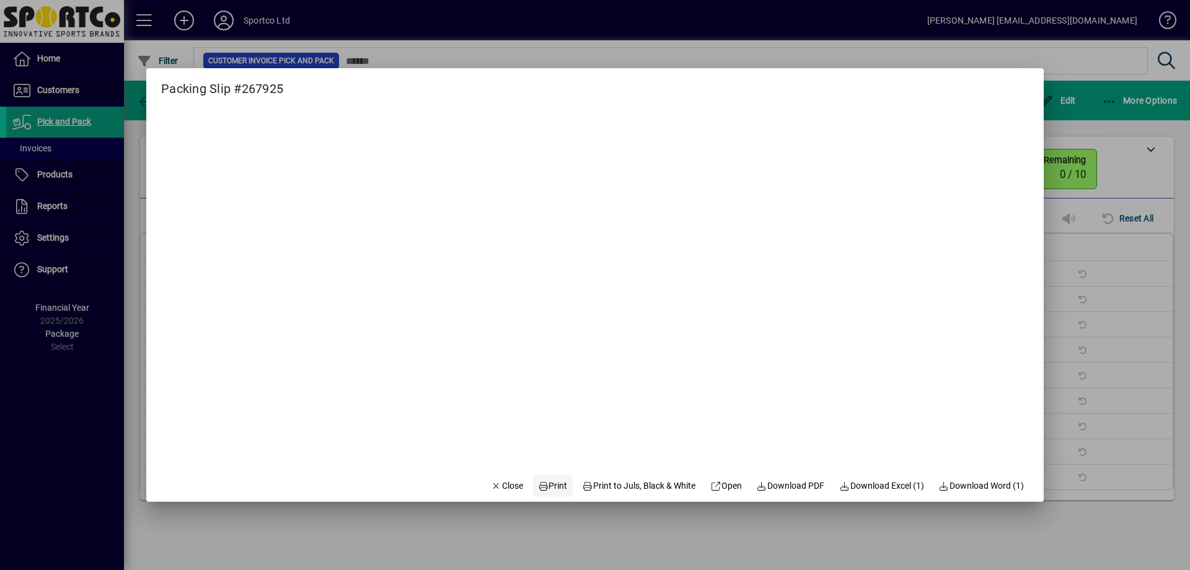
click at [547, 487] on span "Print" at bounding box center [553, 485] width 30 height 13
click at [503, 492] on span "button" at bounding box center [507, 485] width 42 height 30
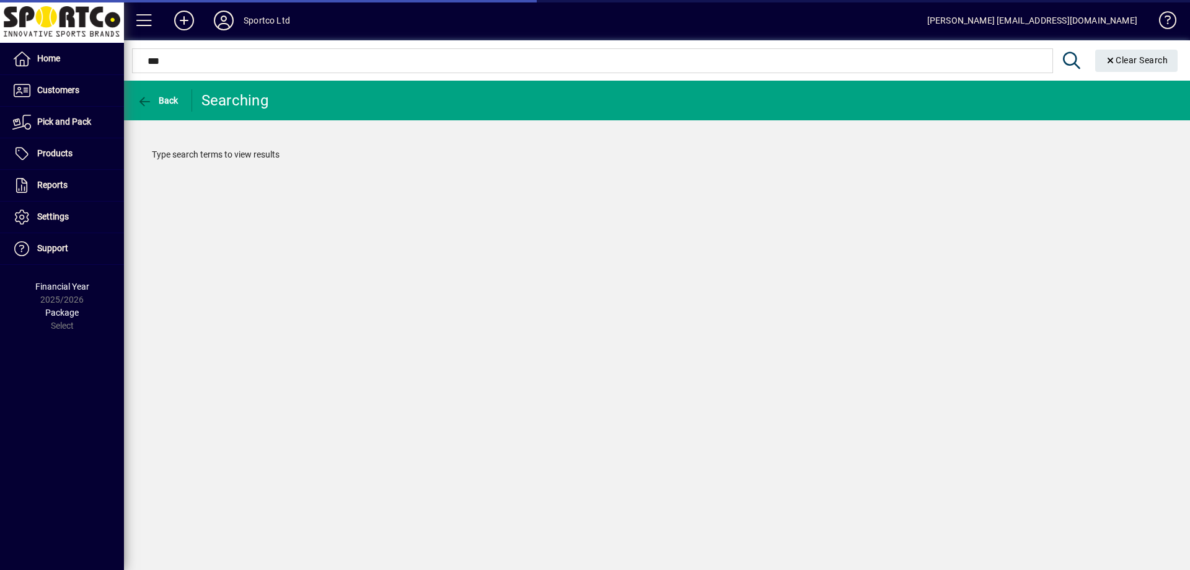
type input "****"
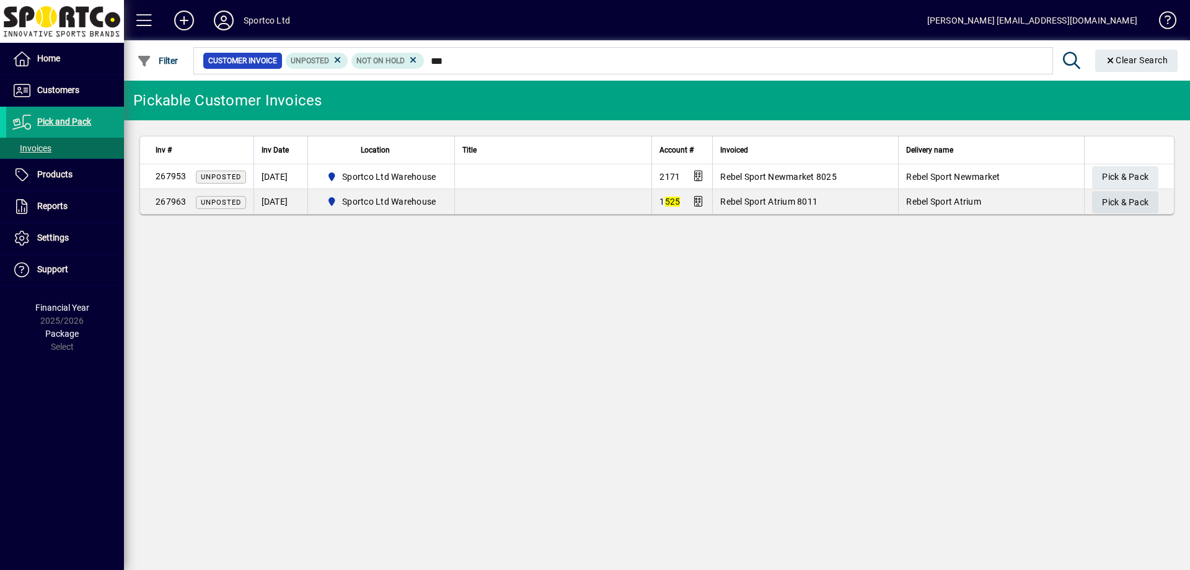
type input "***"
click at [1096, 205] on span "button" at bounding box center [1125, 202] width 66 height 30
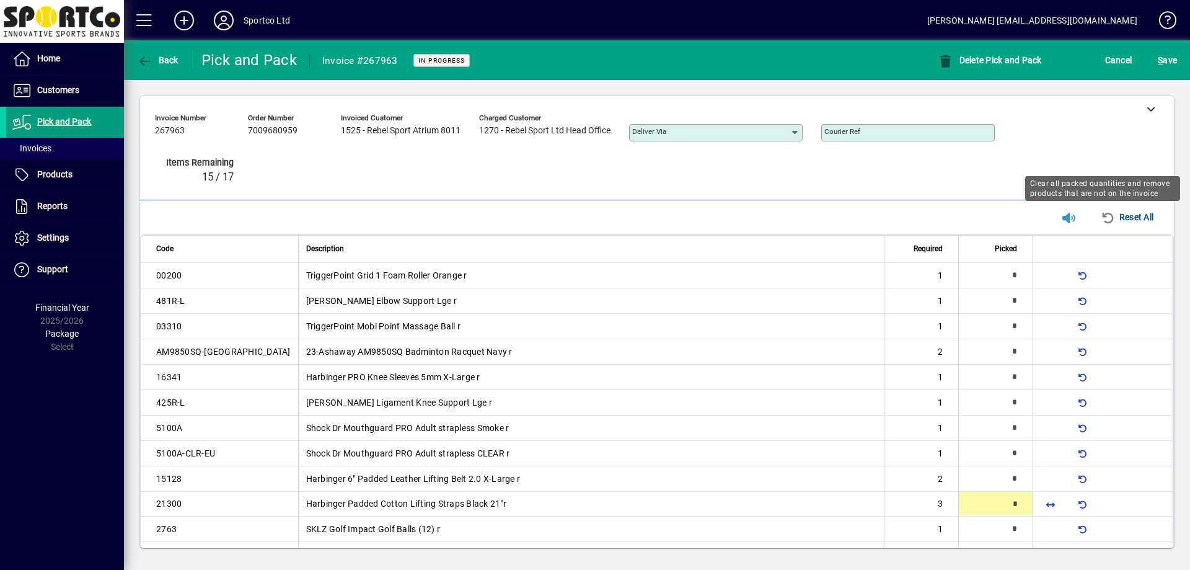
scroll to position [55, 0]
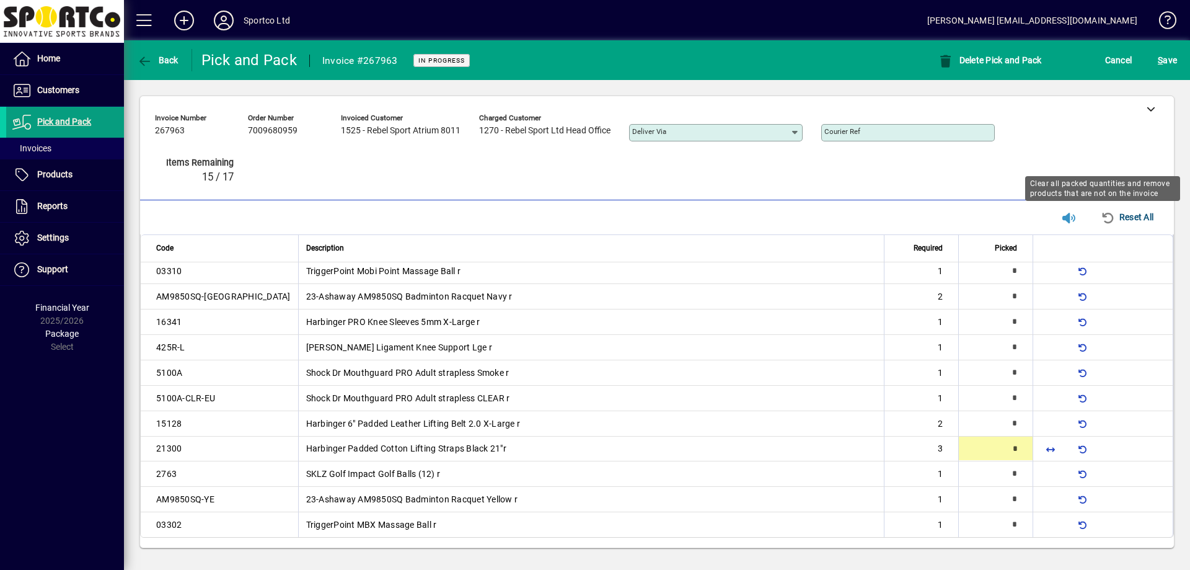
type input "*"
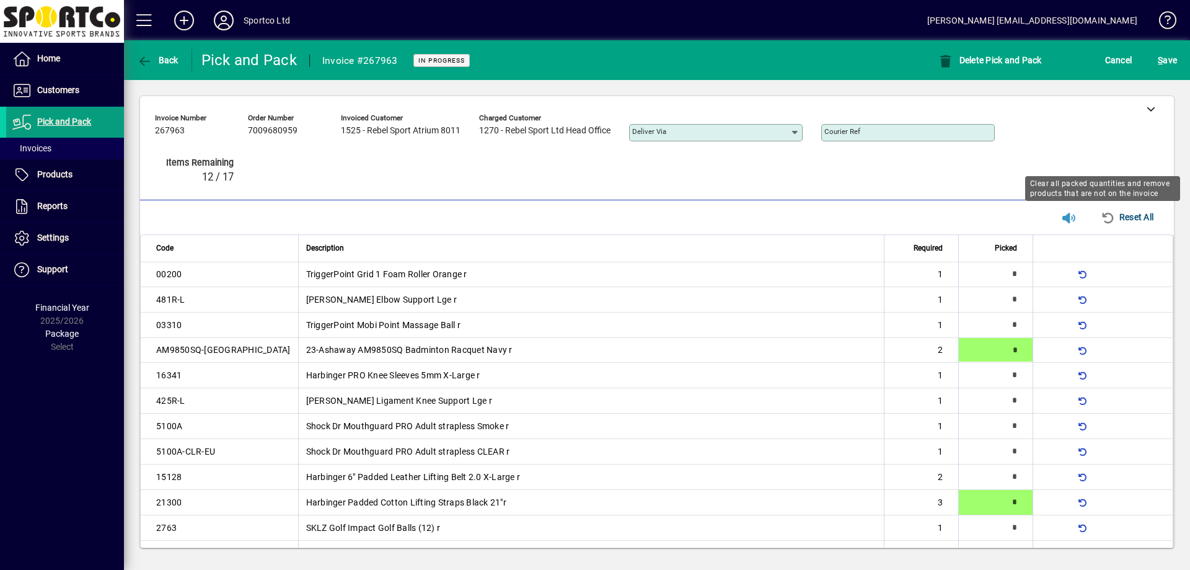
type input "*"
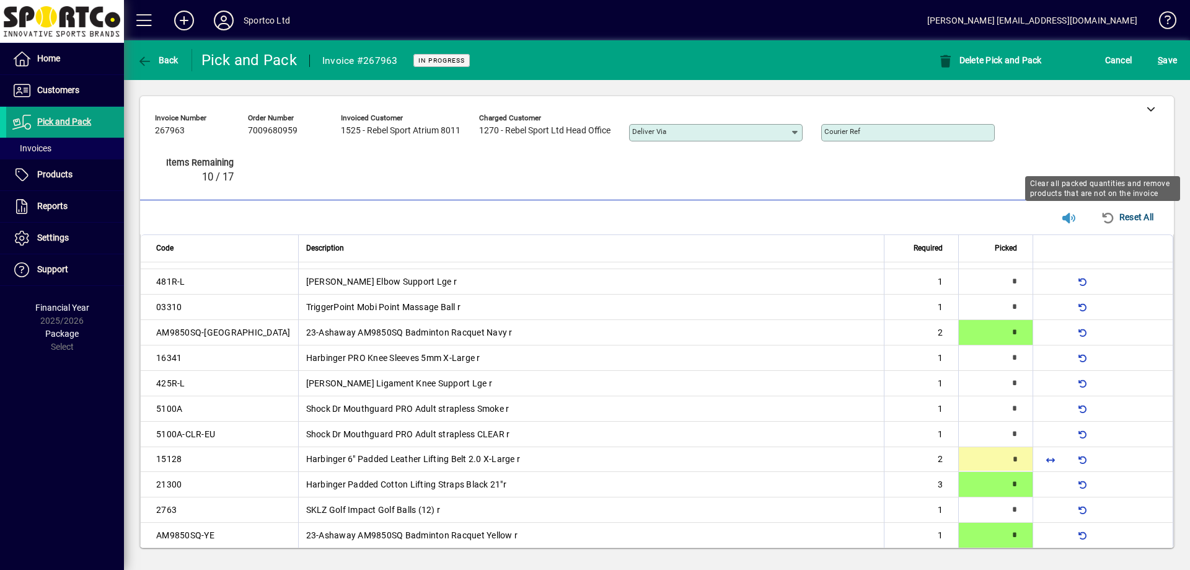
type input "*"
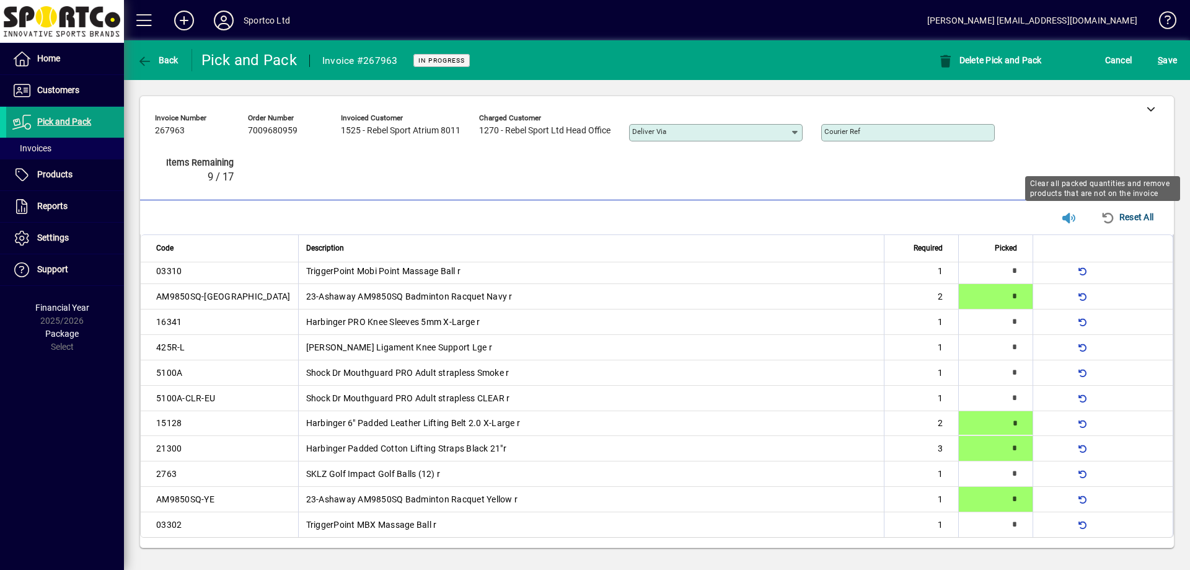
type input "*"
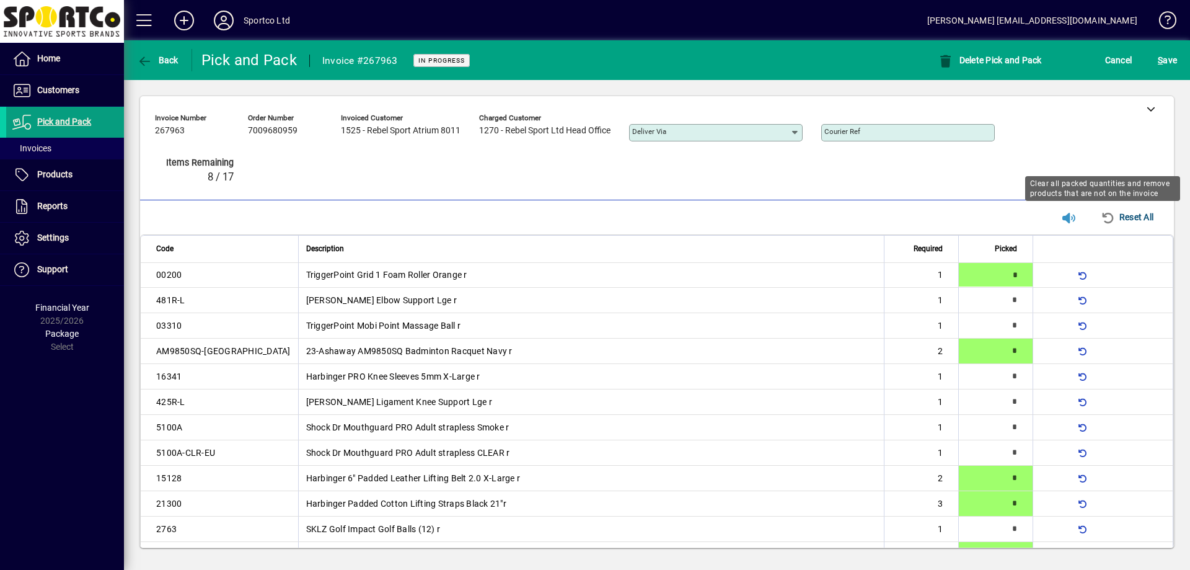
type input "*"
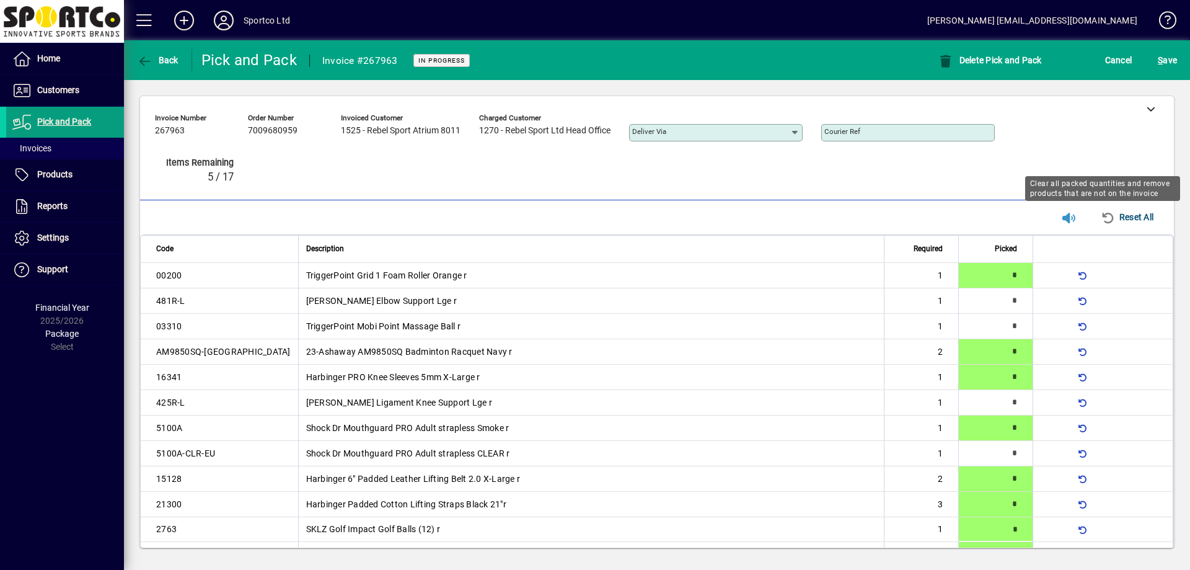
type input "*"
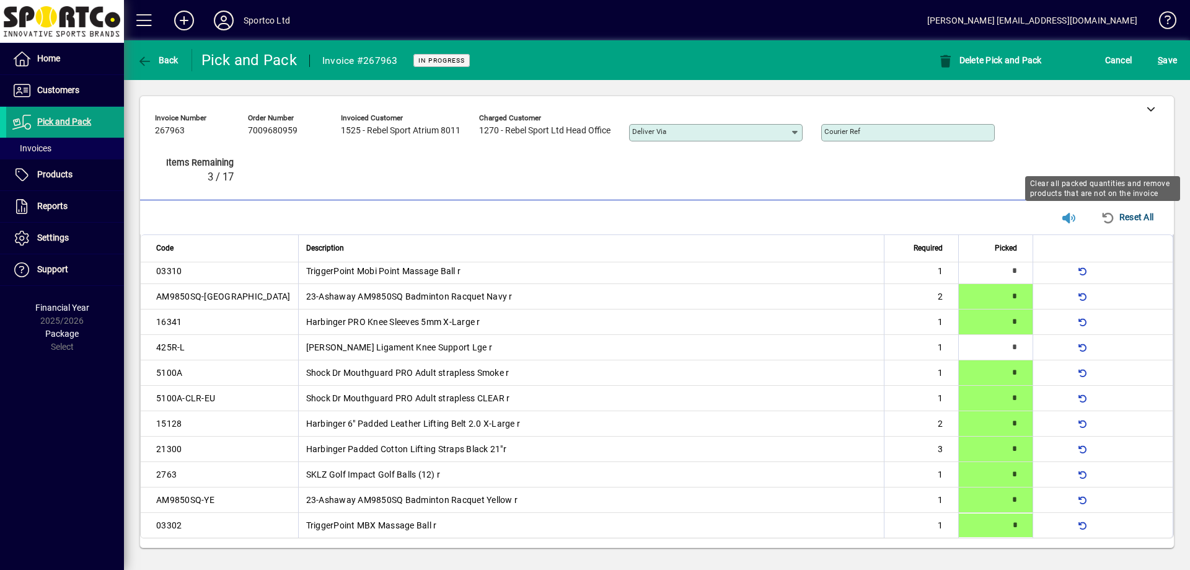
type input "*"
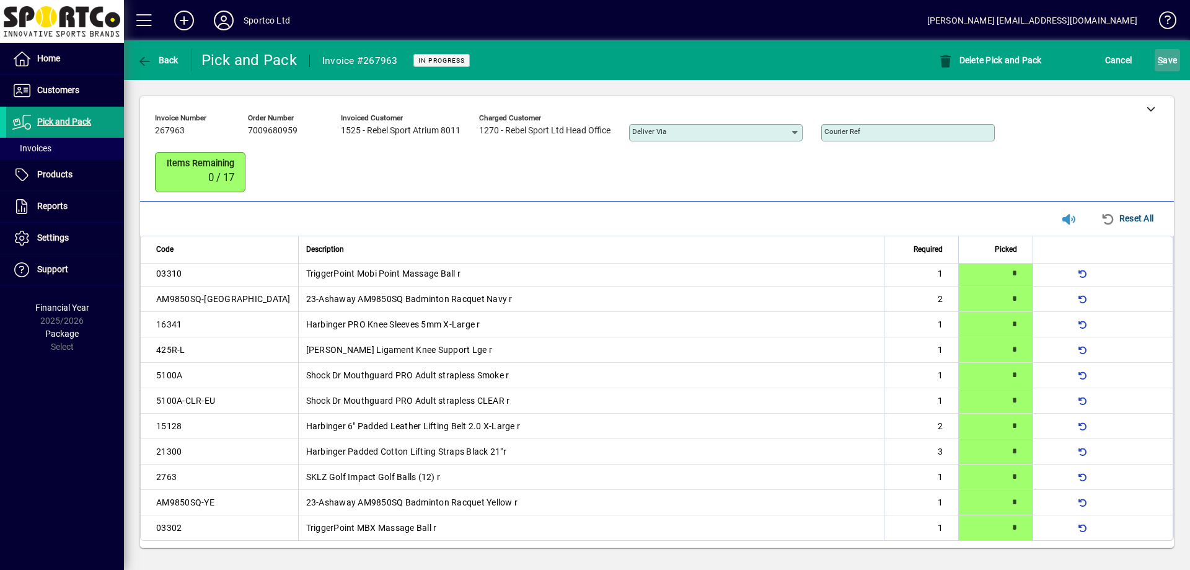
click at [1176, 51] on span "S ave" at bounding box center [1167, 60] width 19 height 20
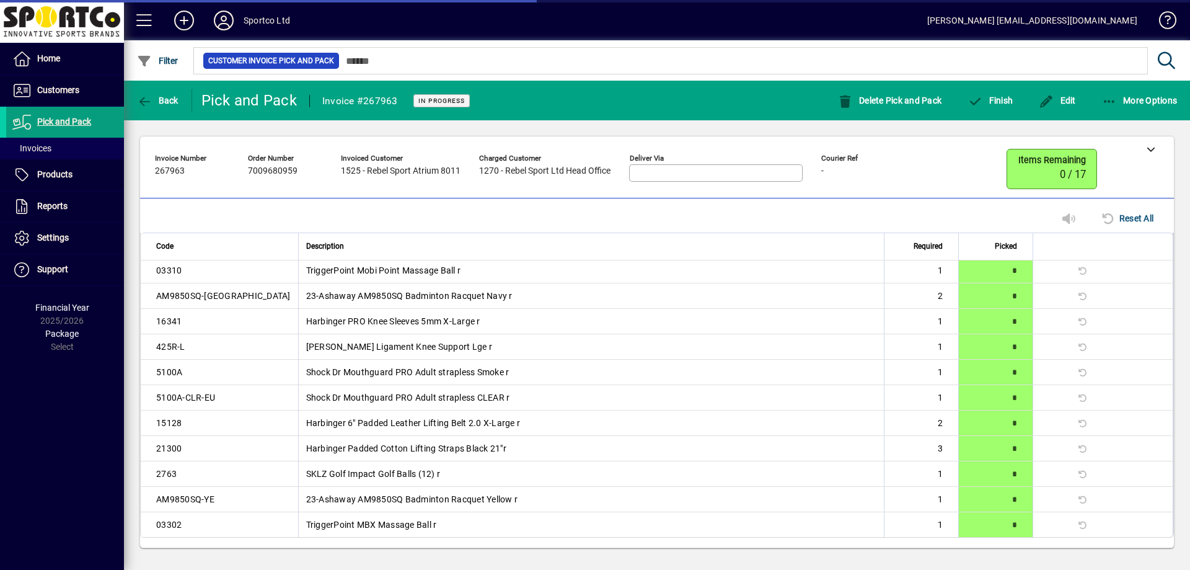
scroll to position [30, 0]
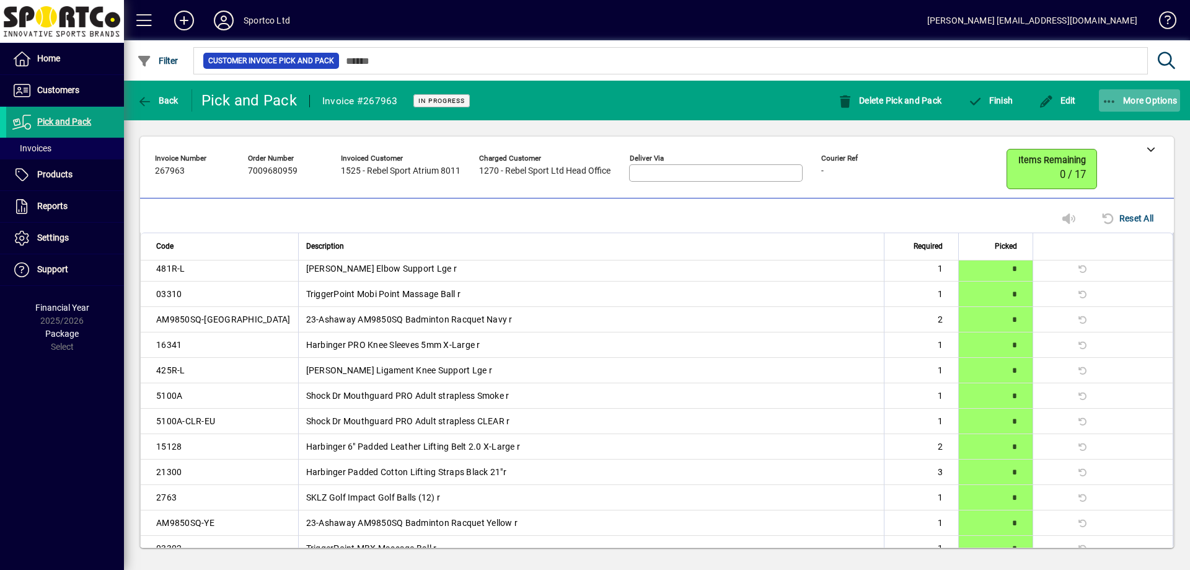
click at [1111, 101] on icon "button" at bounding box center [1109, 101] width 15 height 12
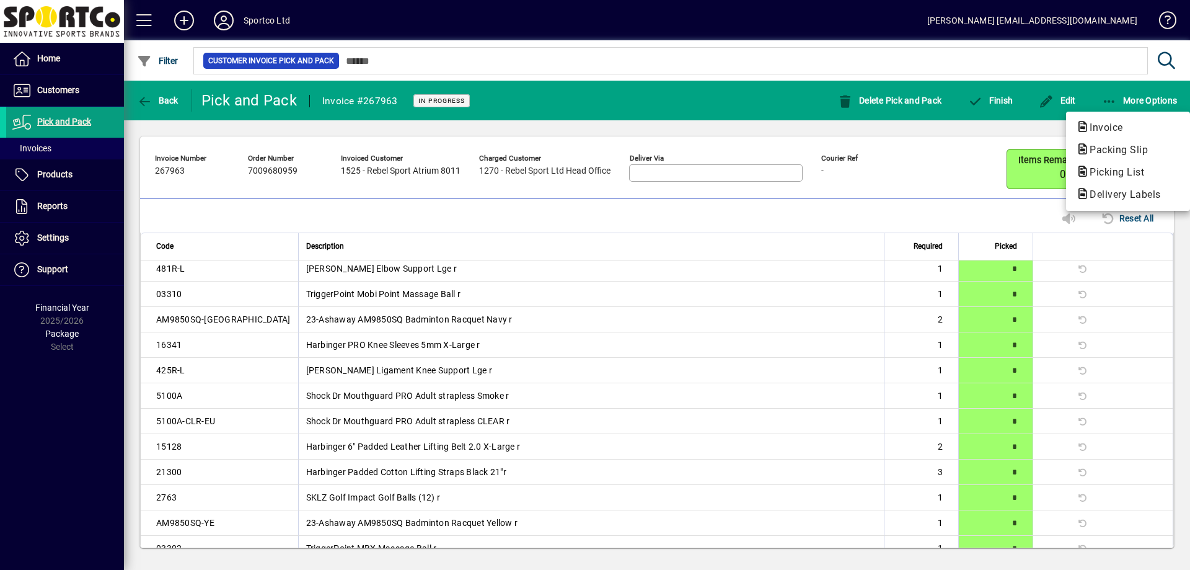
click at [1106, 142] on button "Packing Slip" at bounding box center [1128, 150] width 124 height 22
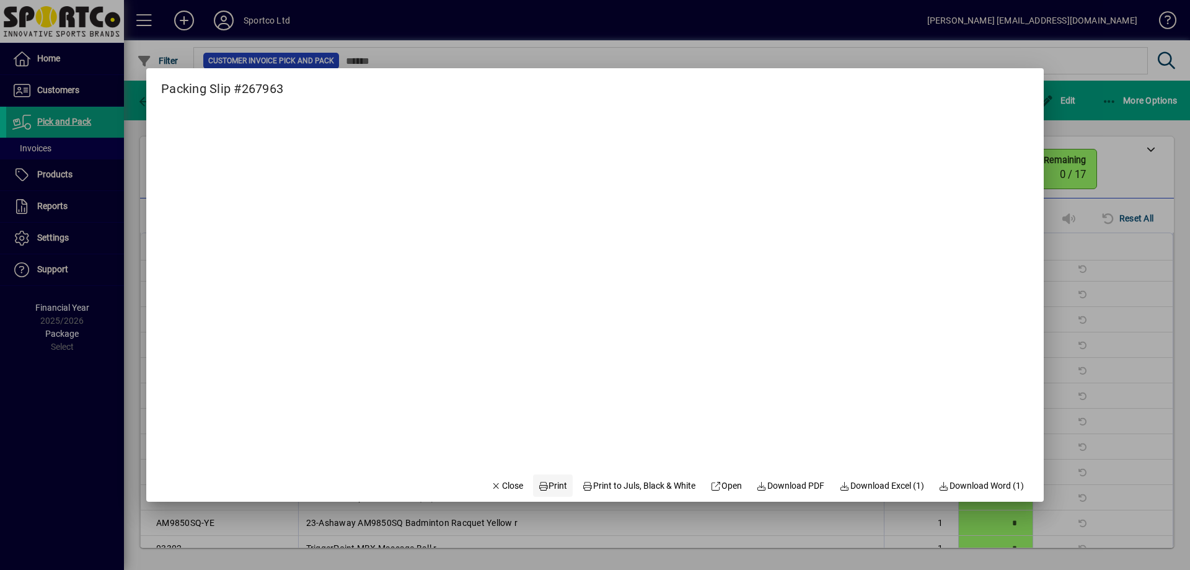
click at [538, 481] on span "Print" at bounding box center [553, 485] width 30 height 13
click at [502, 479] on span "Close" at bounding box center [507, 485] width 32 height 13
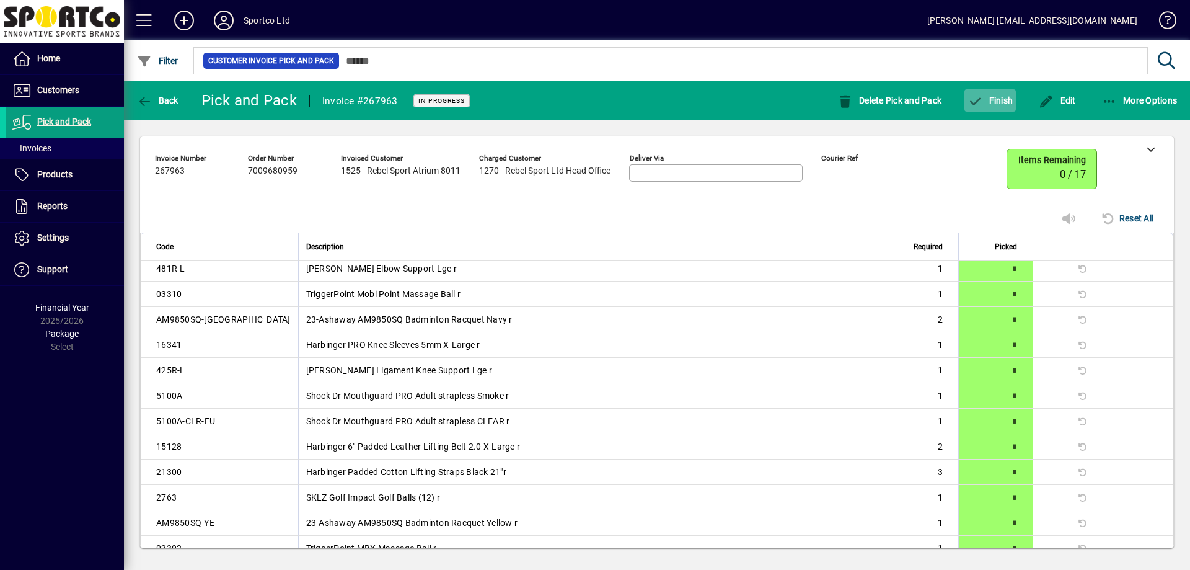
click at [994, 102] on span "Finish" at bounding box center [990, 100] width 45 height 10
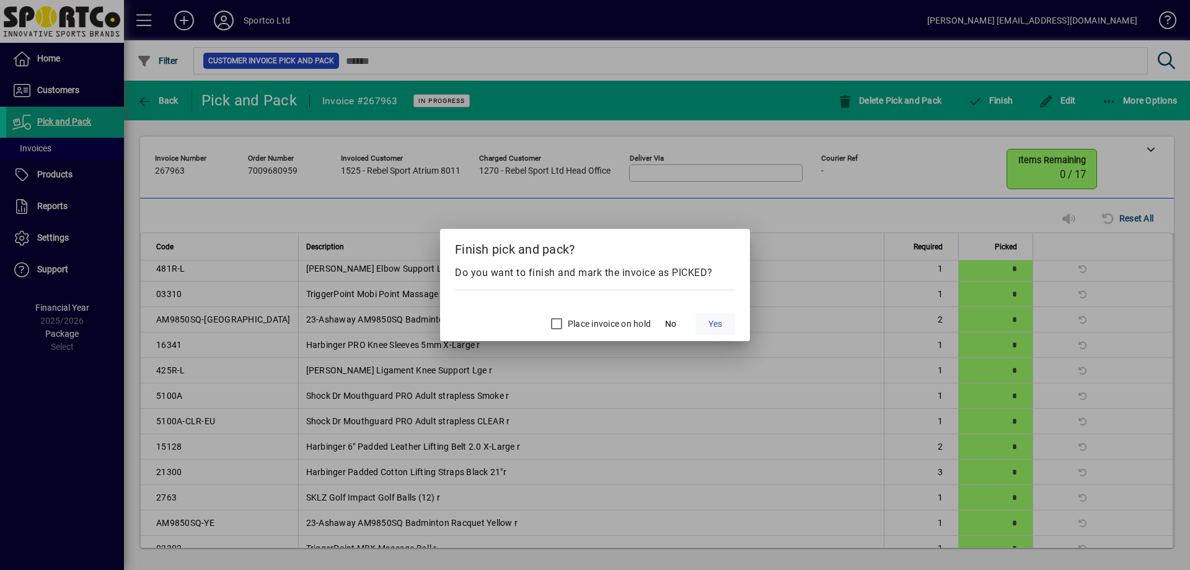
click at [720, 318] on span "Yes" at bounding box center [715, 323] width 14 height 13
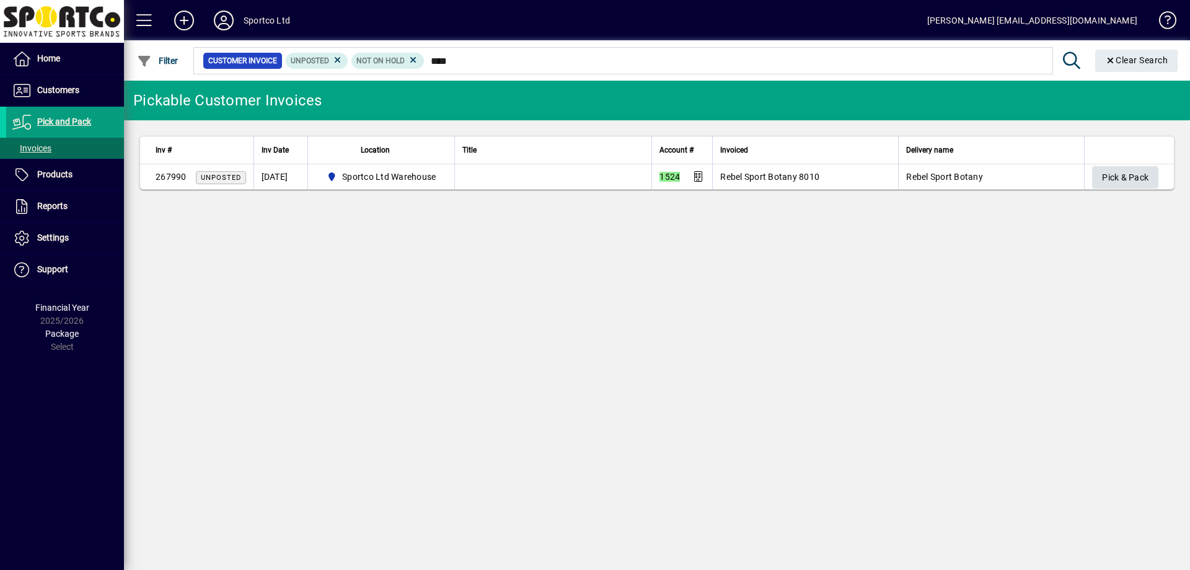
type input "****"
click at [1124, 178] on span "Pick & Pack" at bounding box center [1125, 177] width 46 height 20
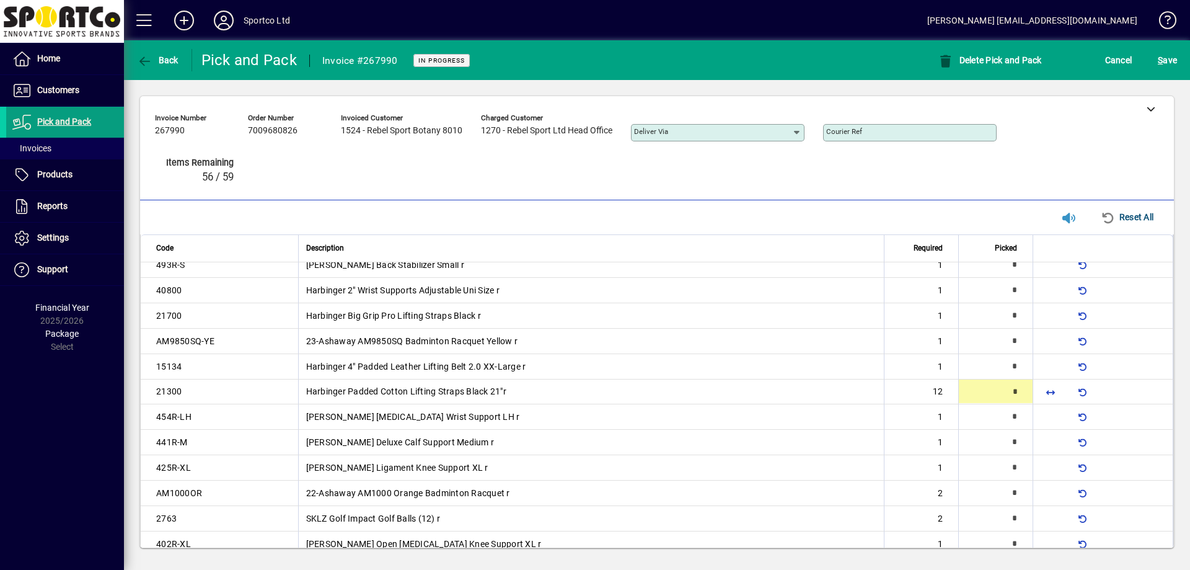
scroll to position [114, 0]
type input "**"
type input "*"
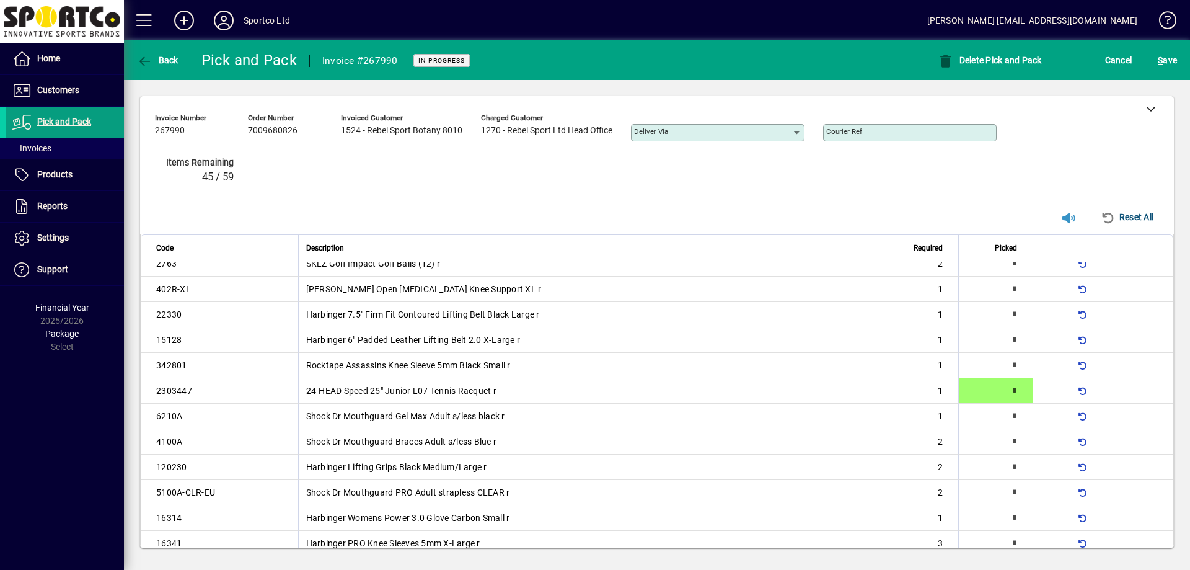
scroll to position [0, 0]
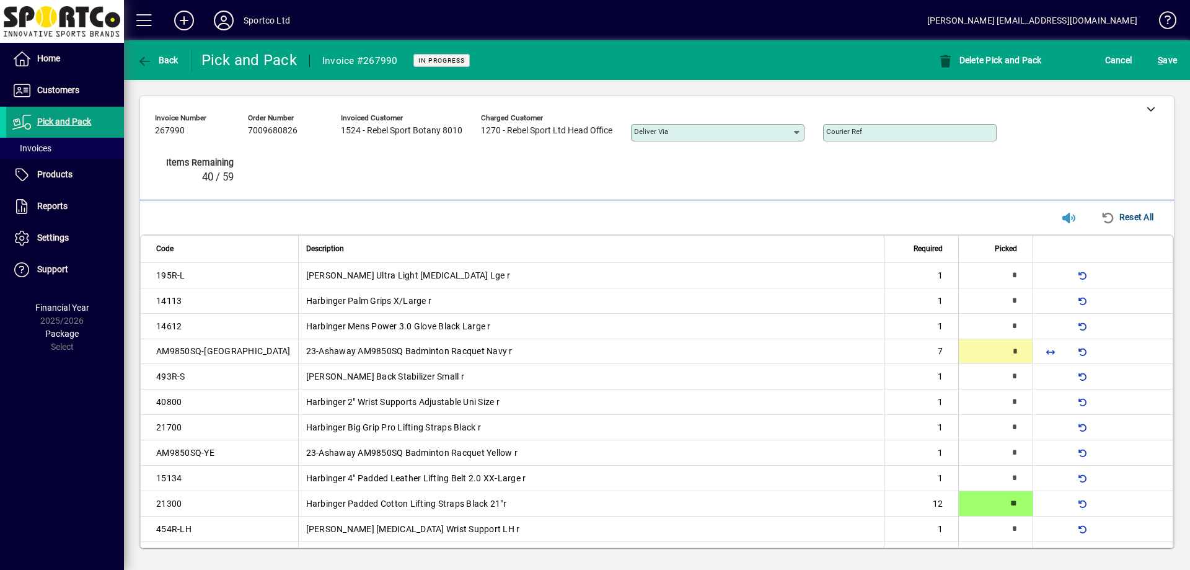
type input "*"
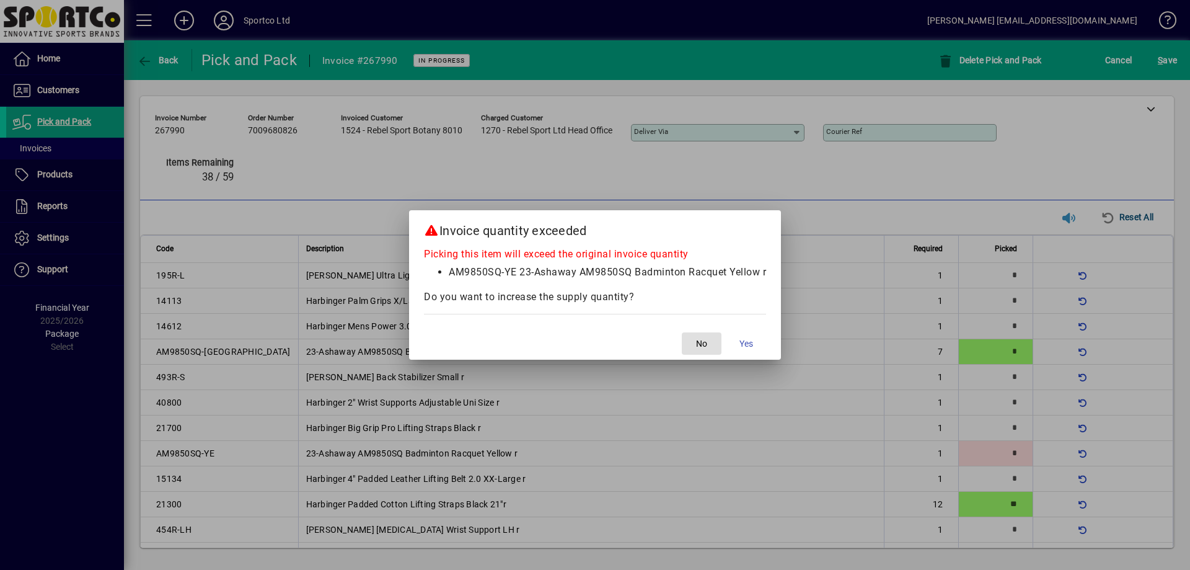
scroll to position [63, 0]
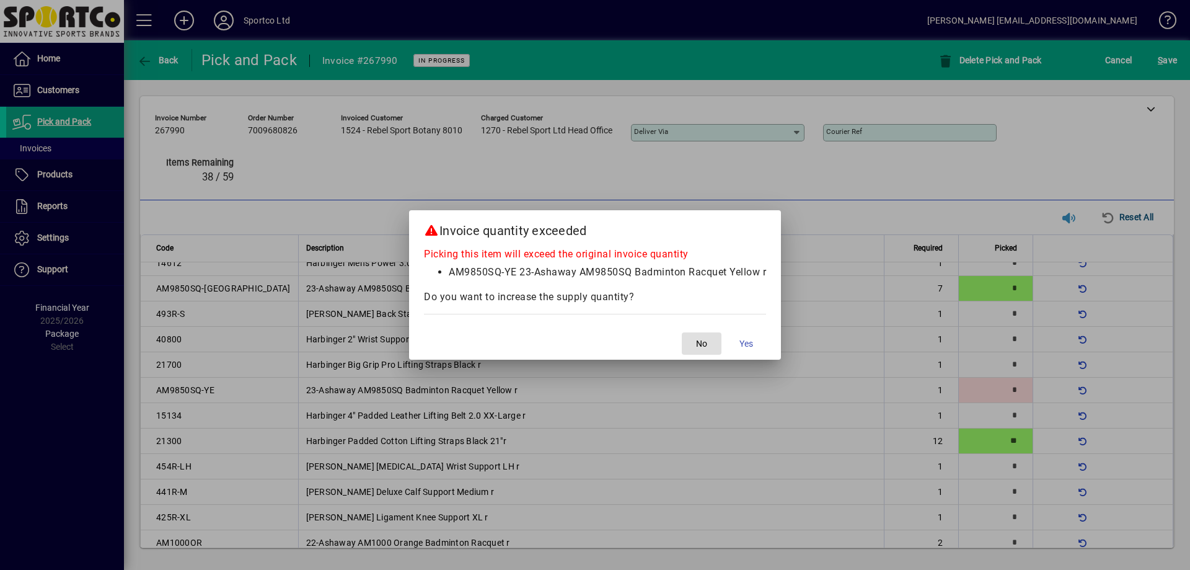
click at [682, 332] on button "No" at bounding box center [702, 343] width 40 height 22
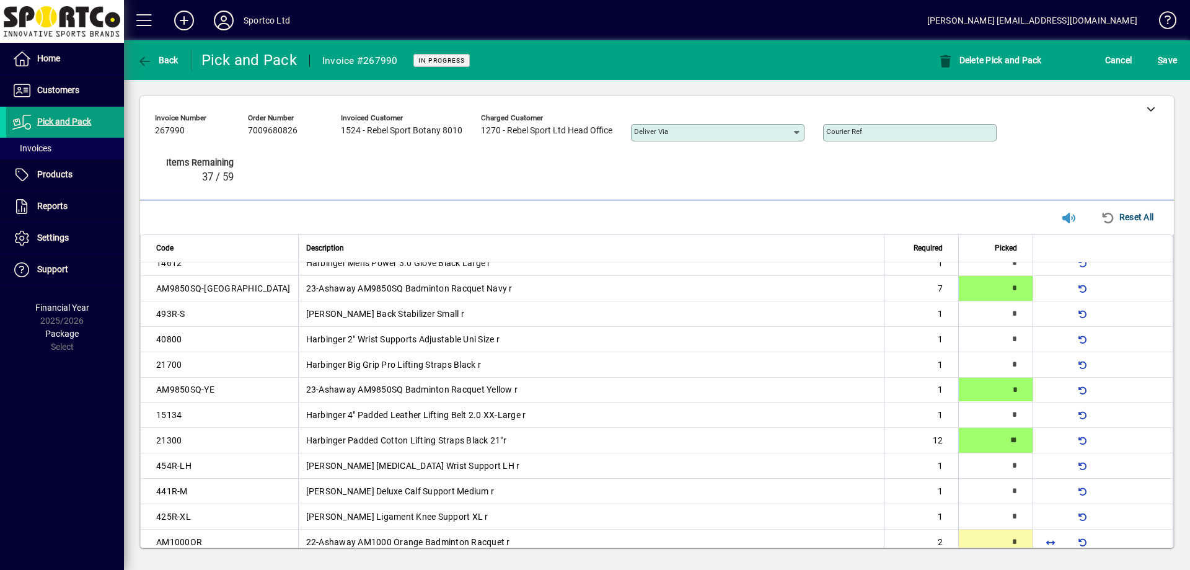
scroll to position [70, 0]
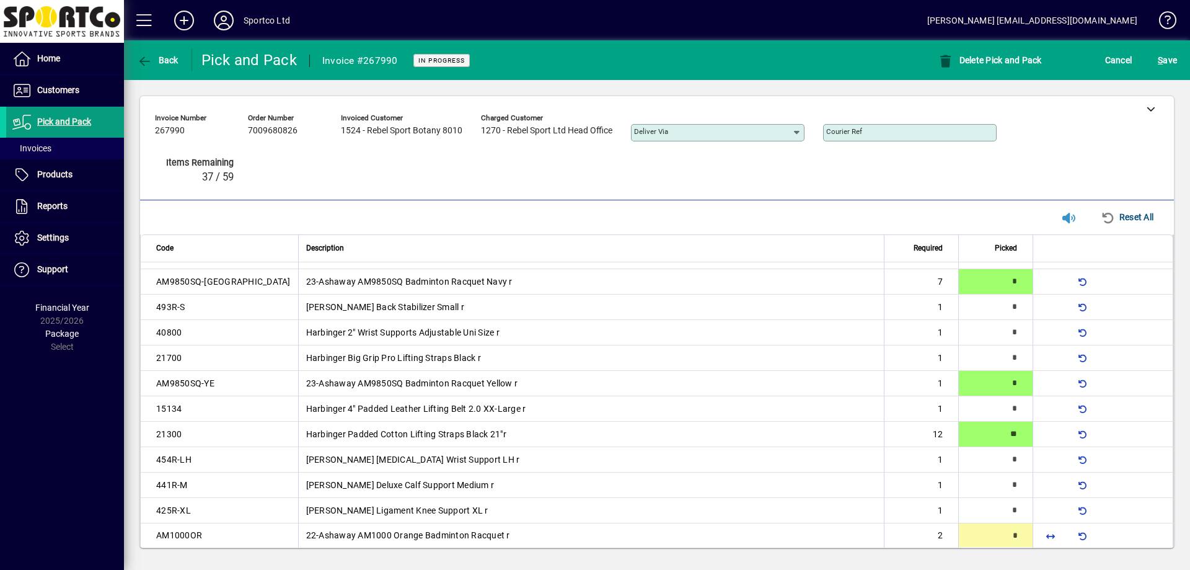
type input "*"
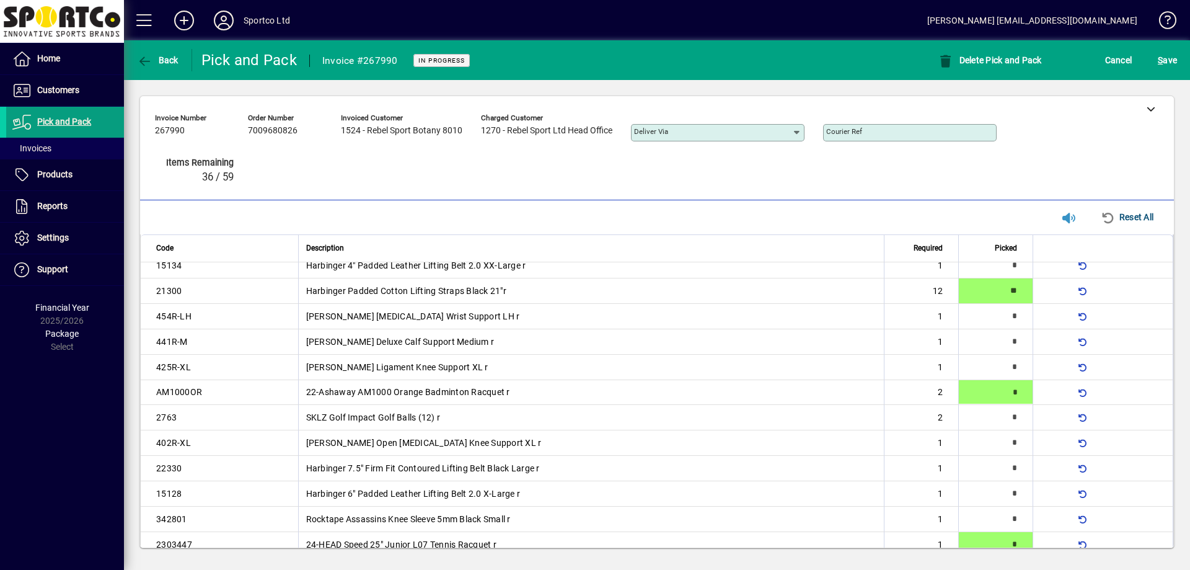
scroll to position [216, 0]
type input "*"
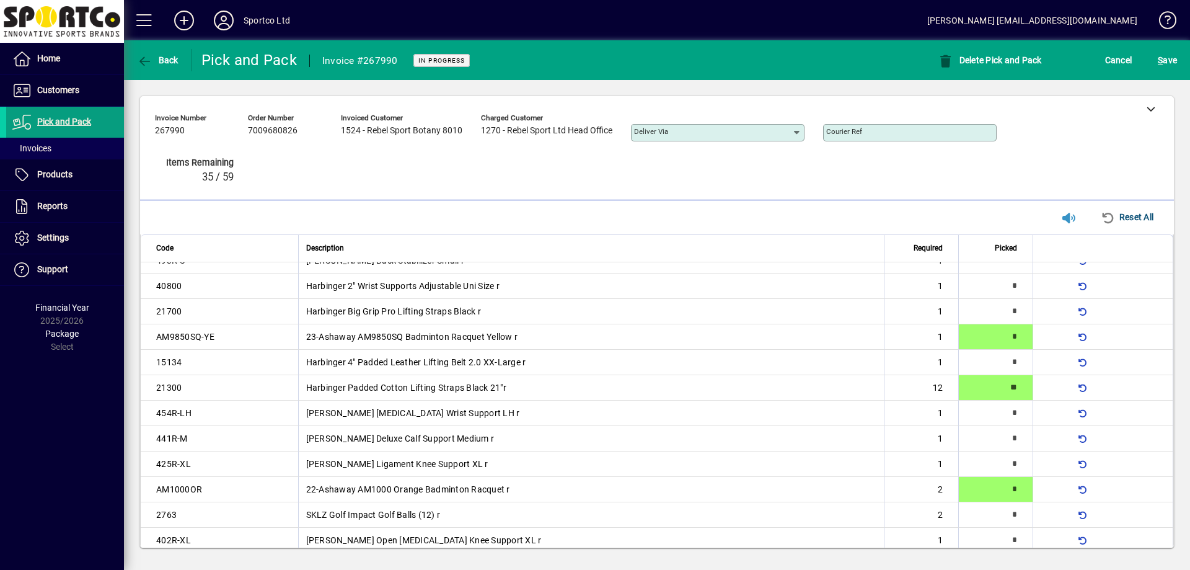
scroll to position [12, 0]
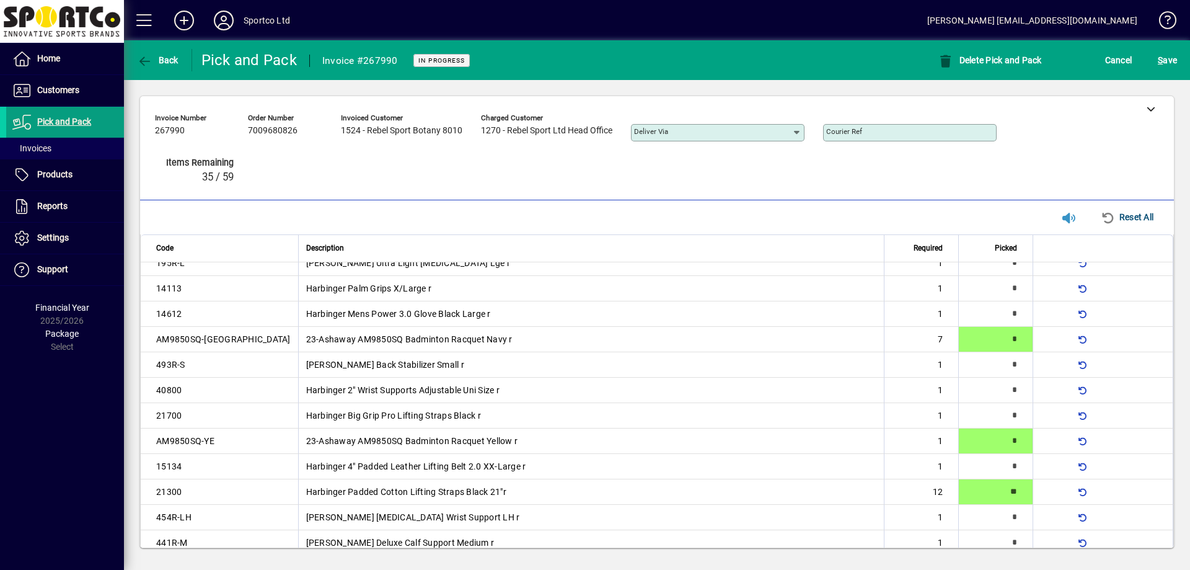
type input "*"
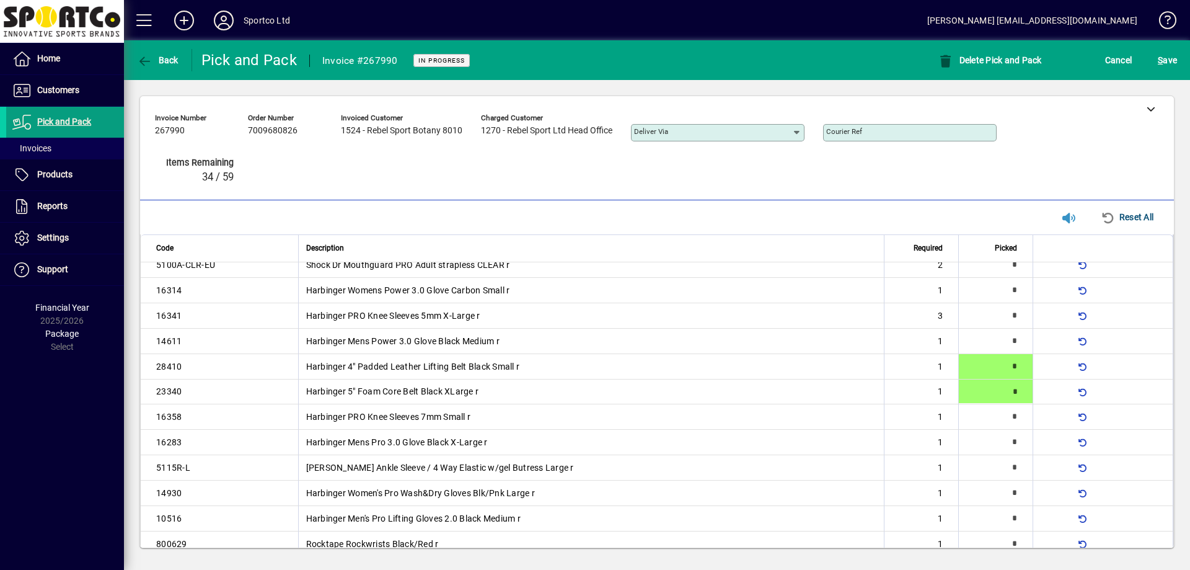
type input "*"
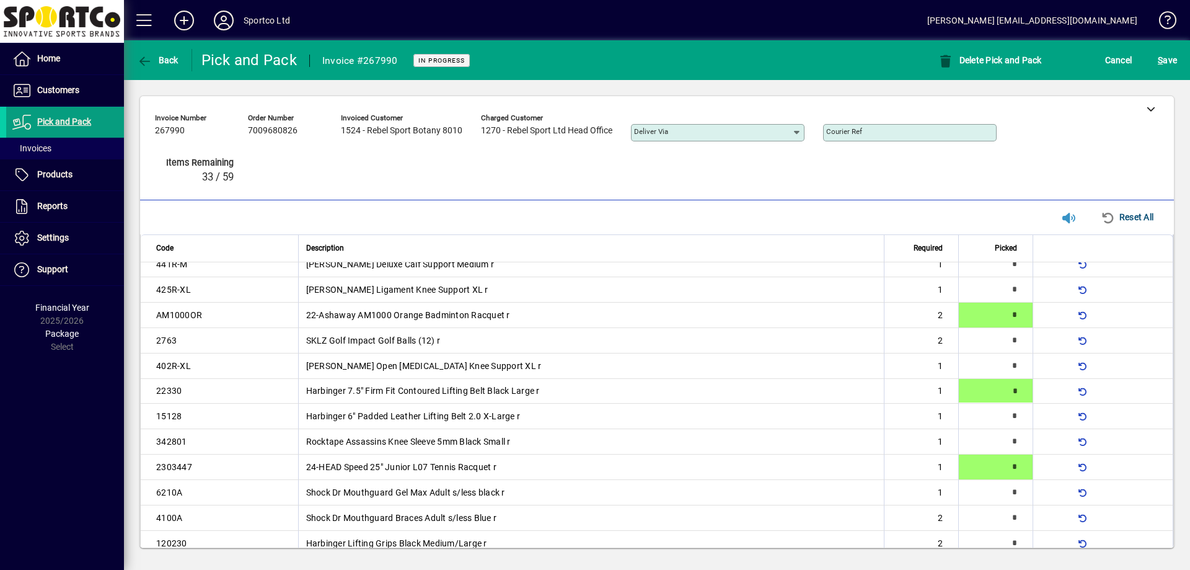
type input "*"
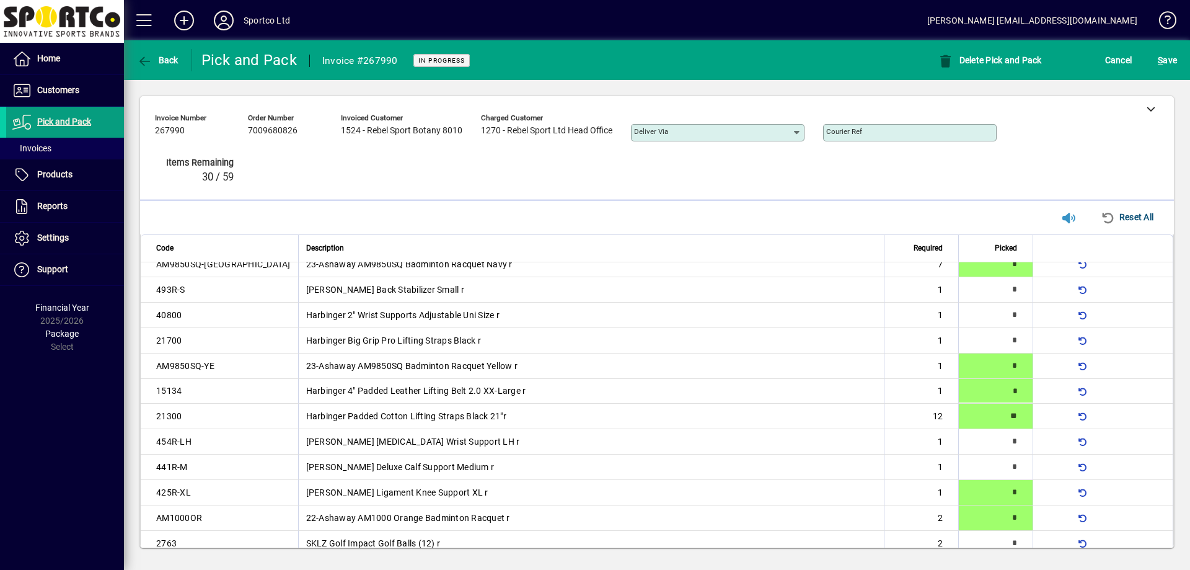
type input "*"
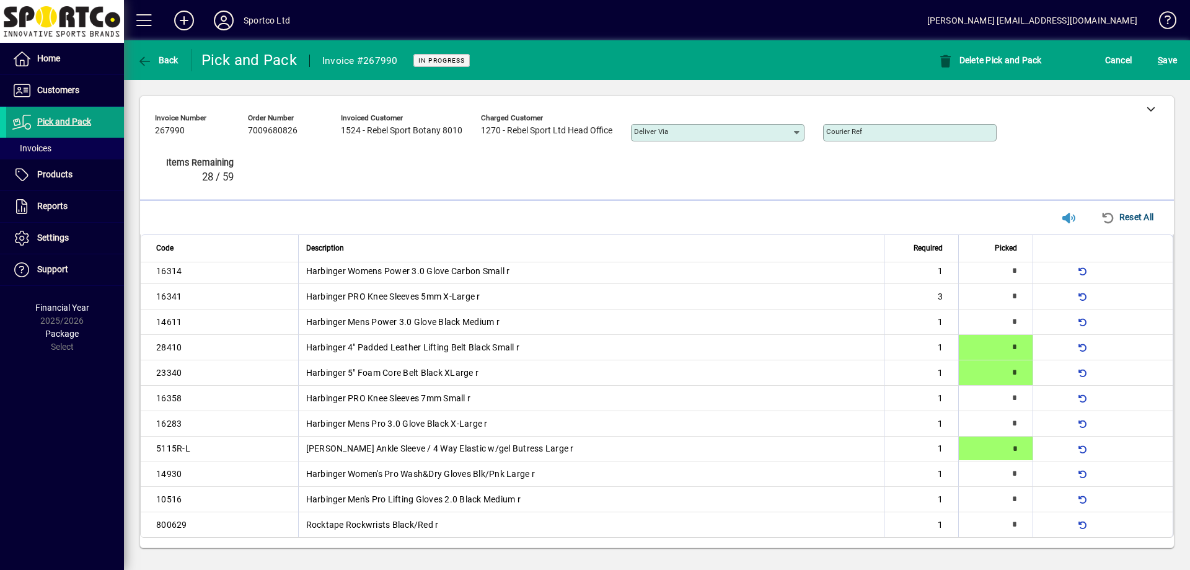
type input "*"
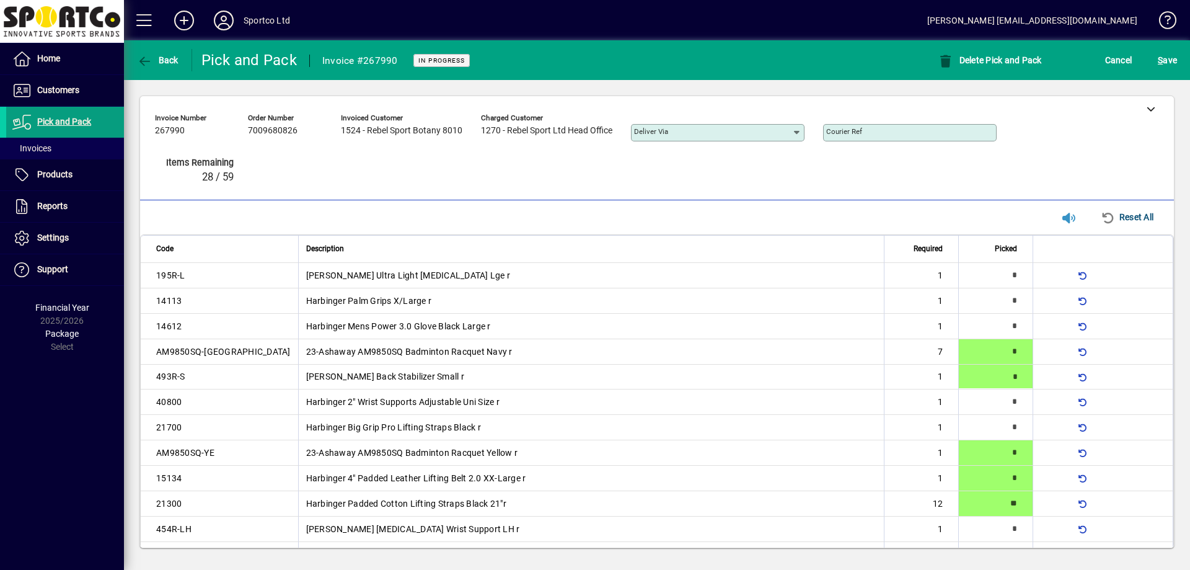
type input "*"
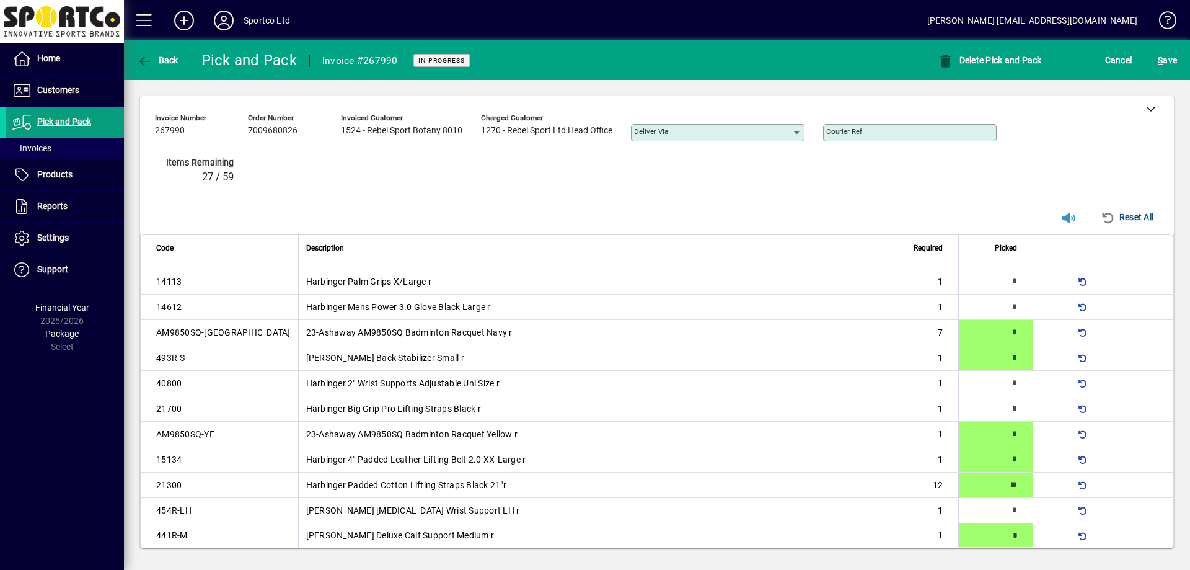
type input "*"
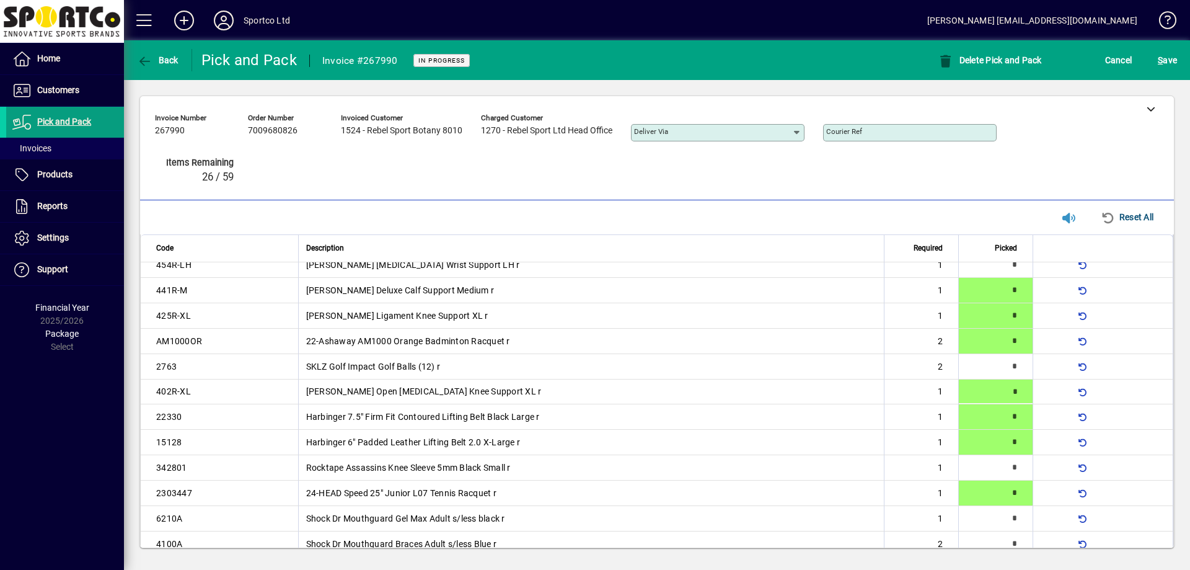
type input "*"
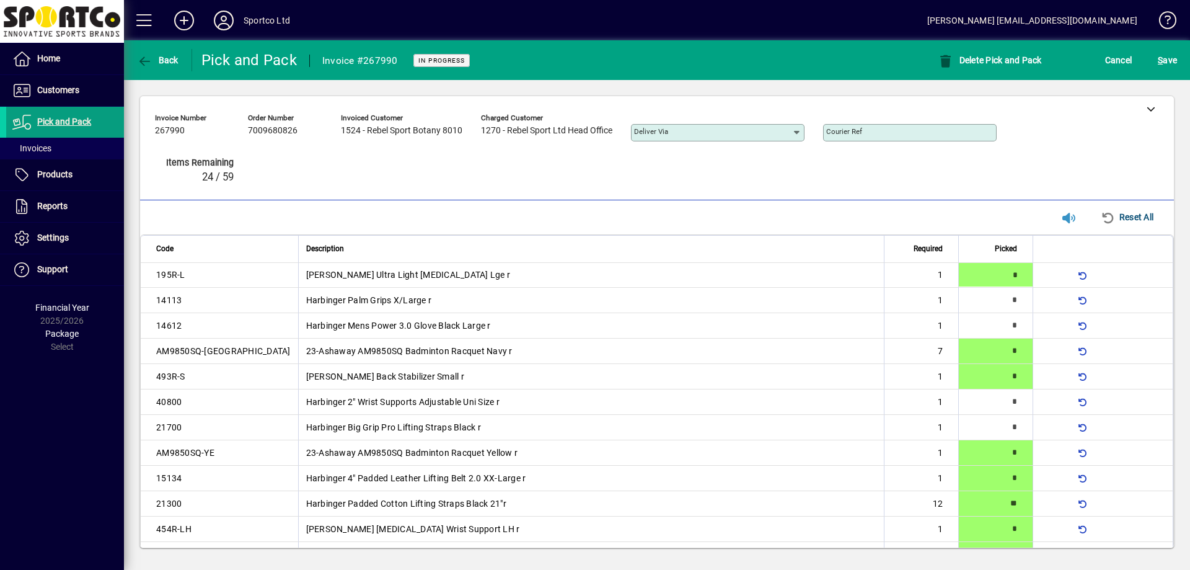
type input "*"
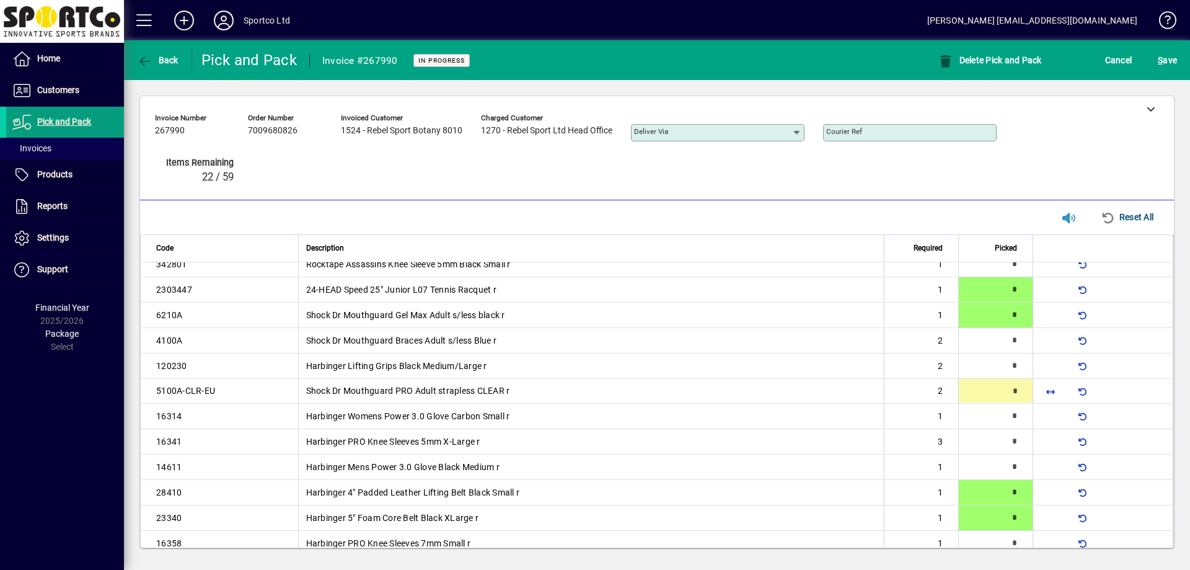
type input "*"
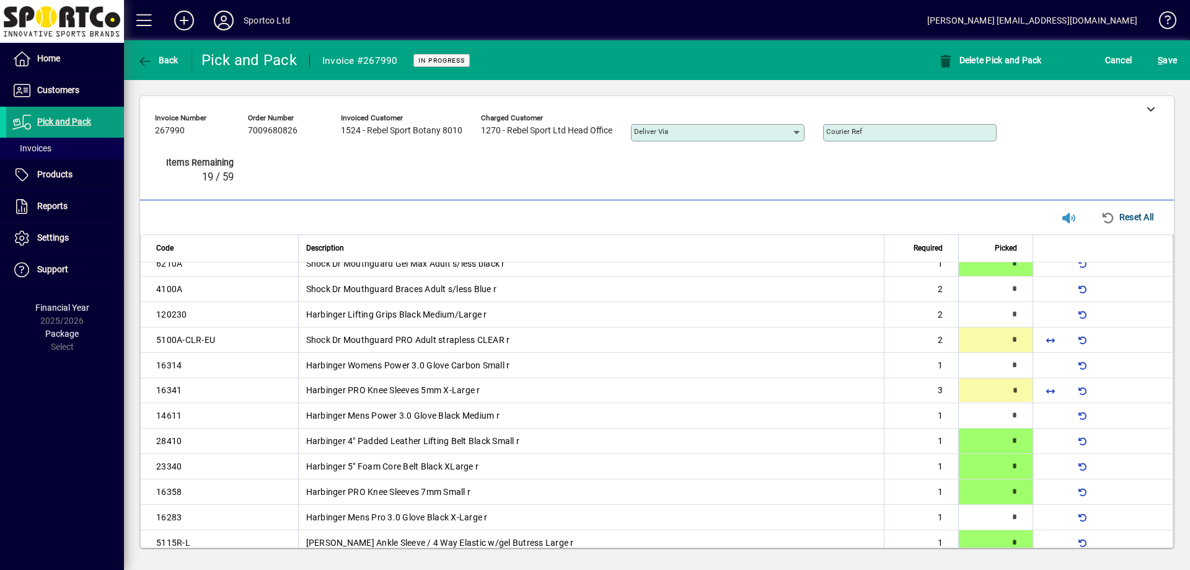
scroll to position [521, 0]
type input "*"
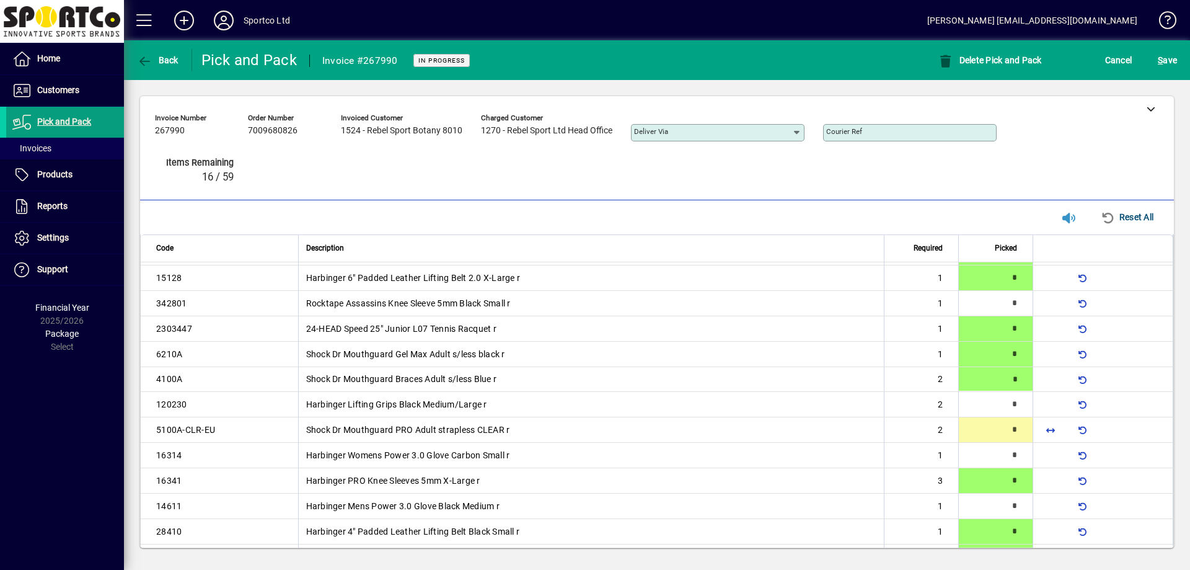
scroll to position [419, 0]
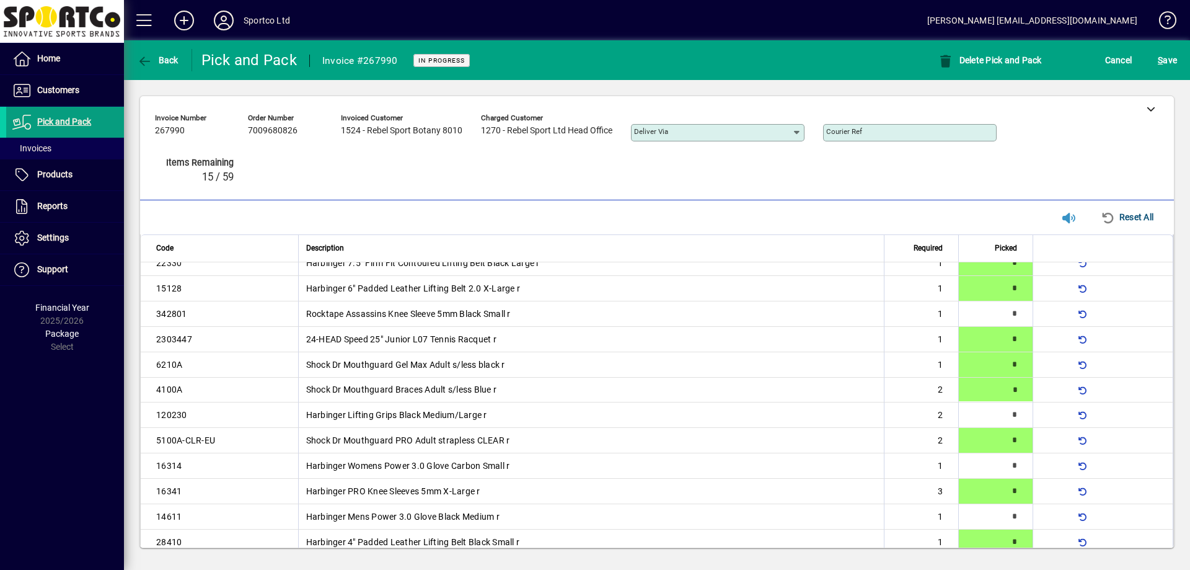
type input "*"
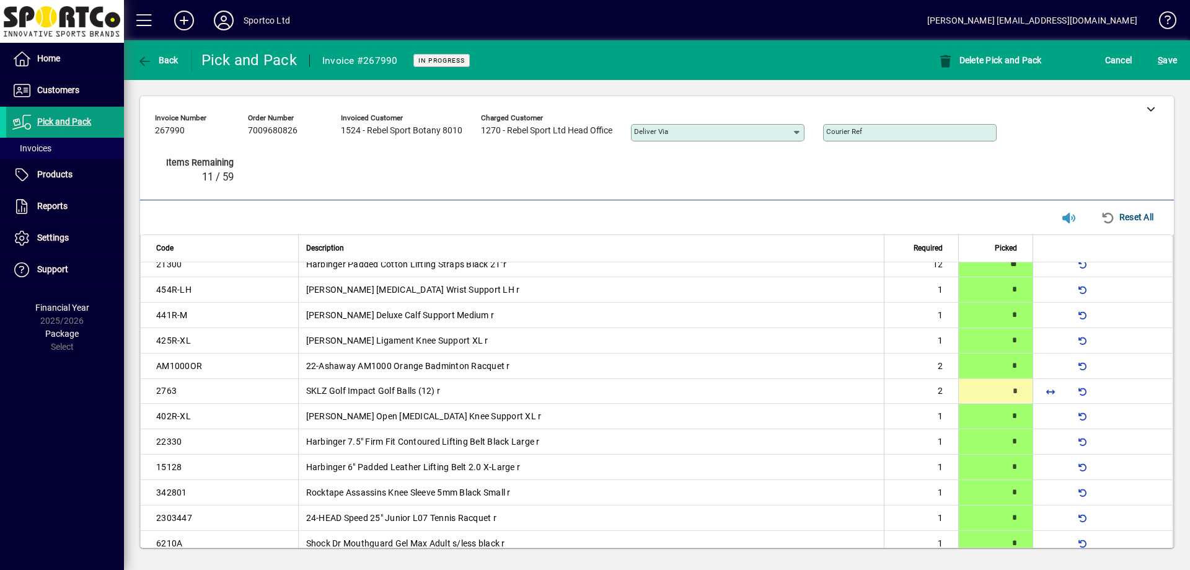
type input "*"
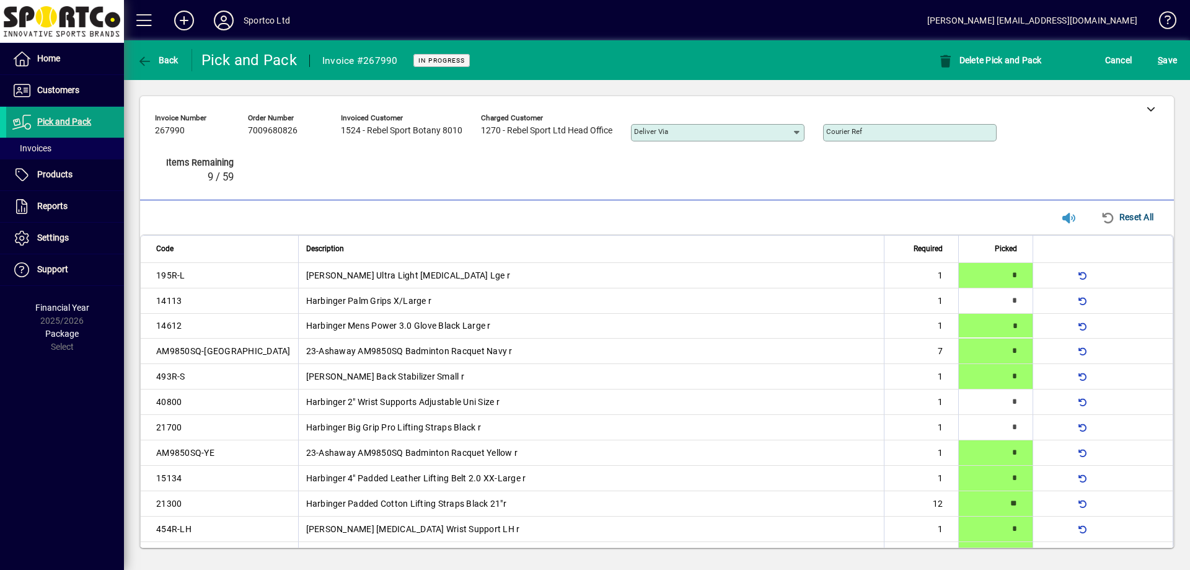
type input "*"
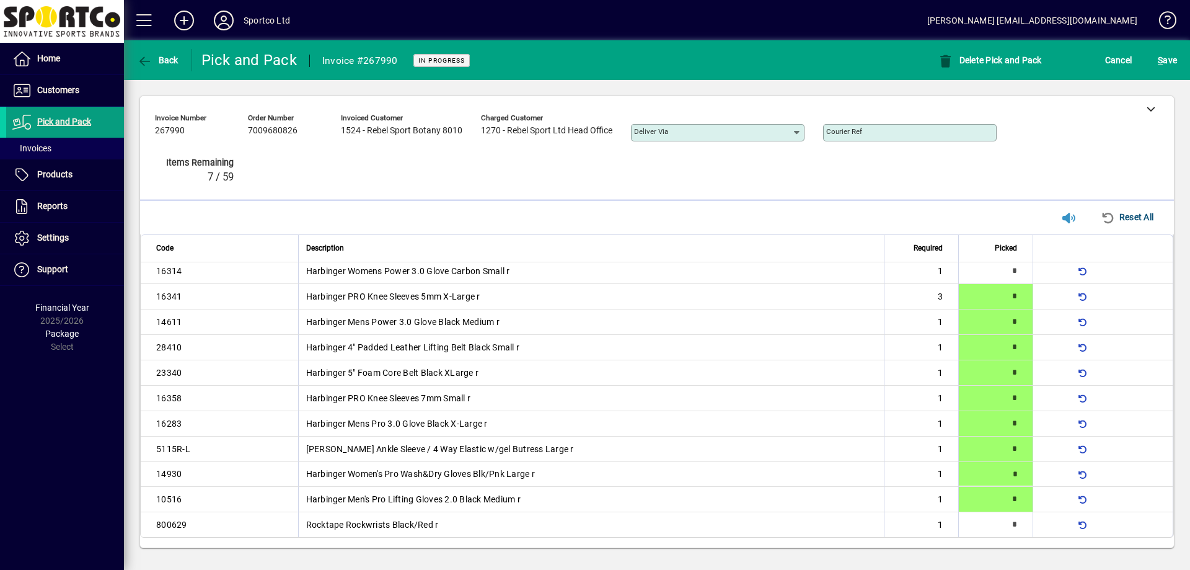
type input "*"
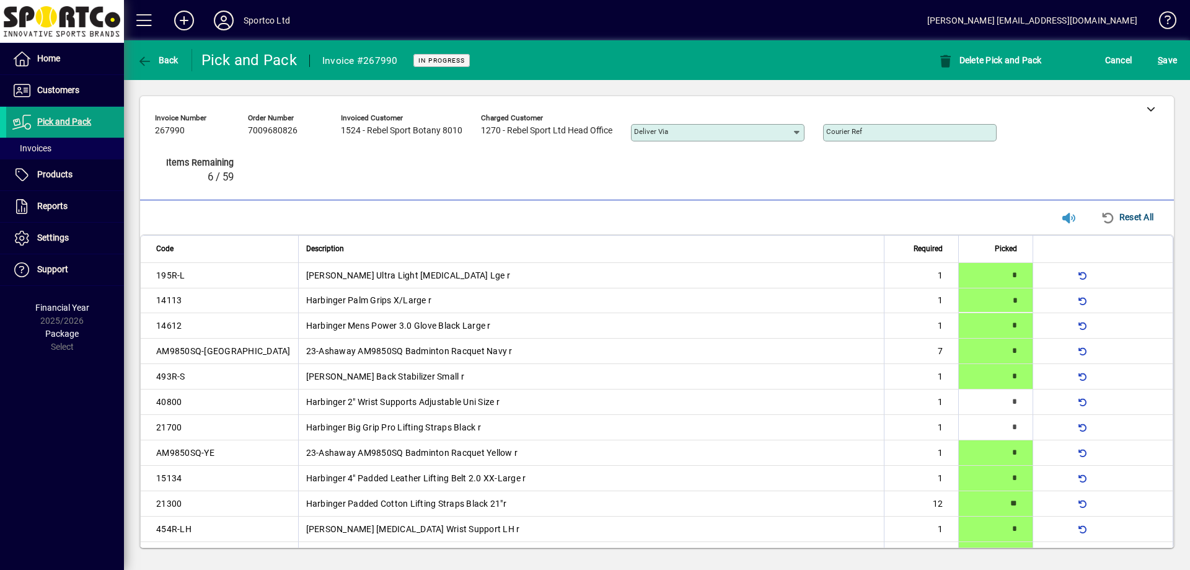
type input "*"
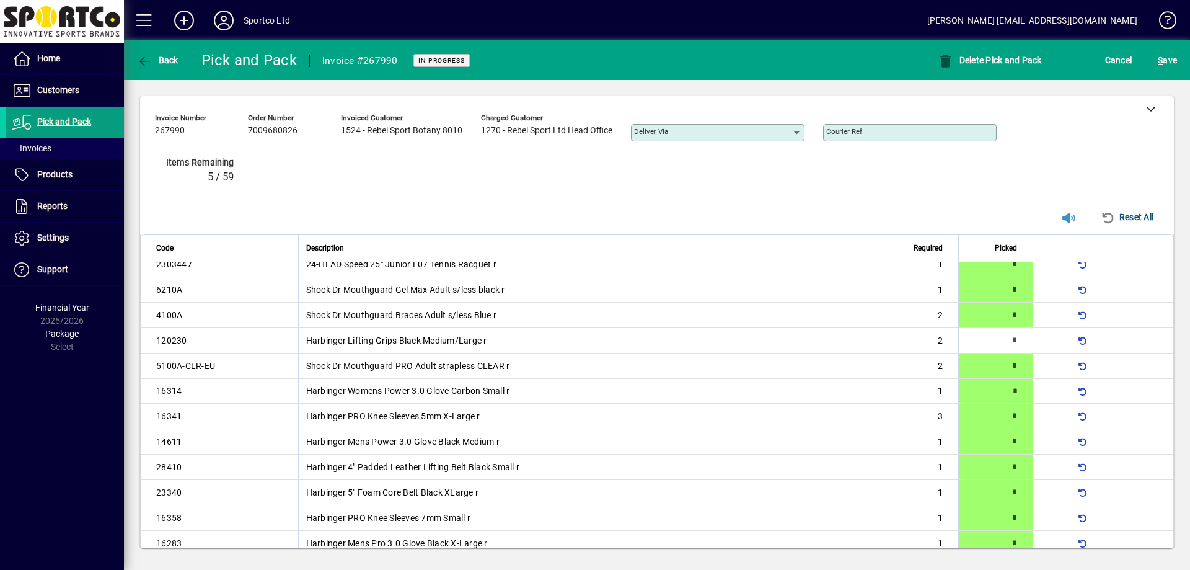
type input "*"
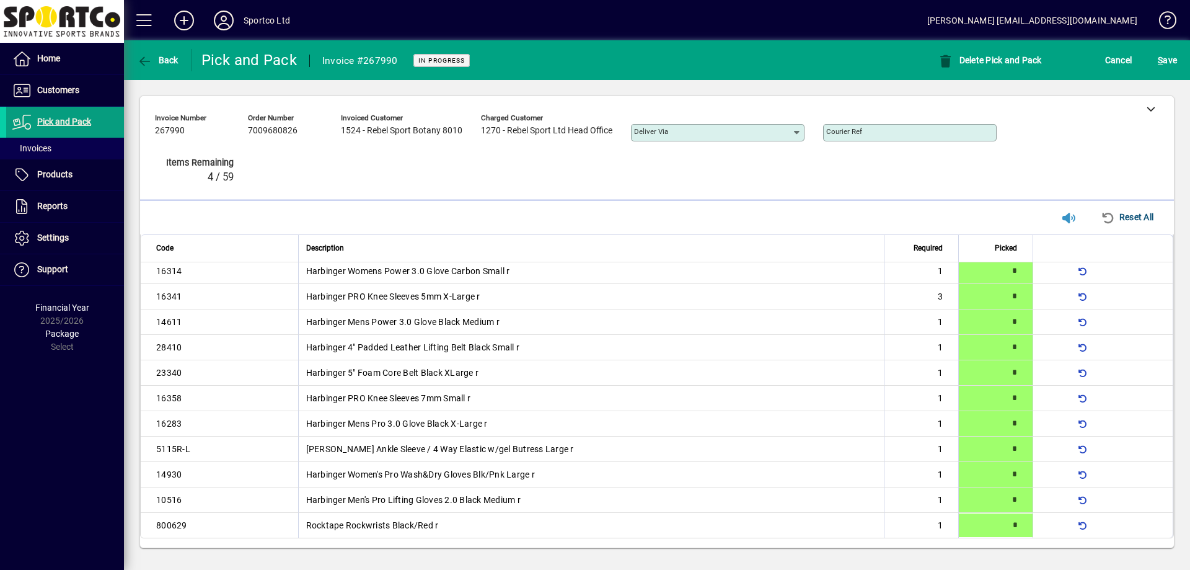
type input "*"
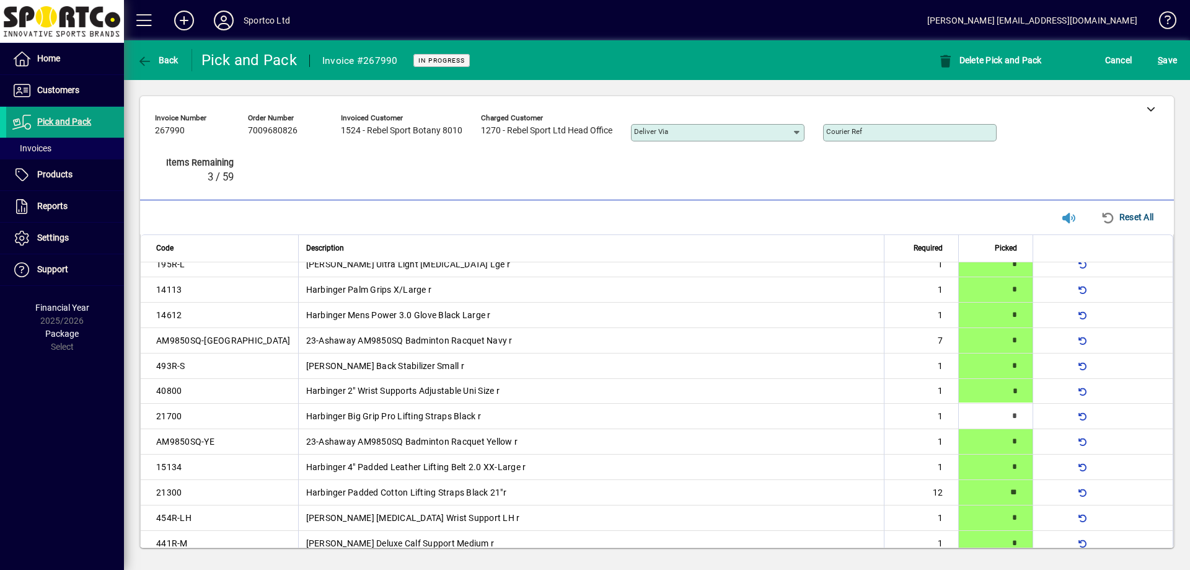
type input "*"
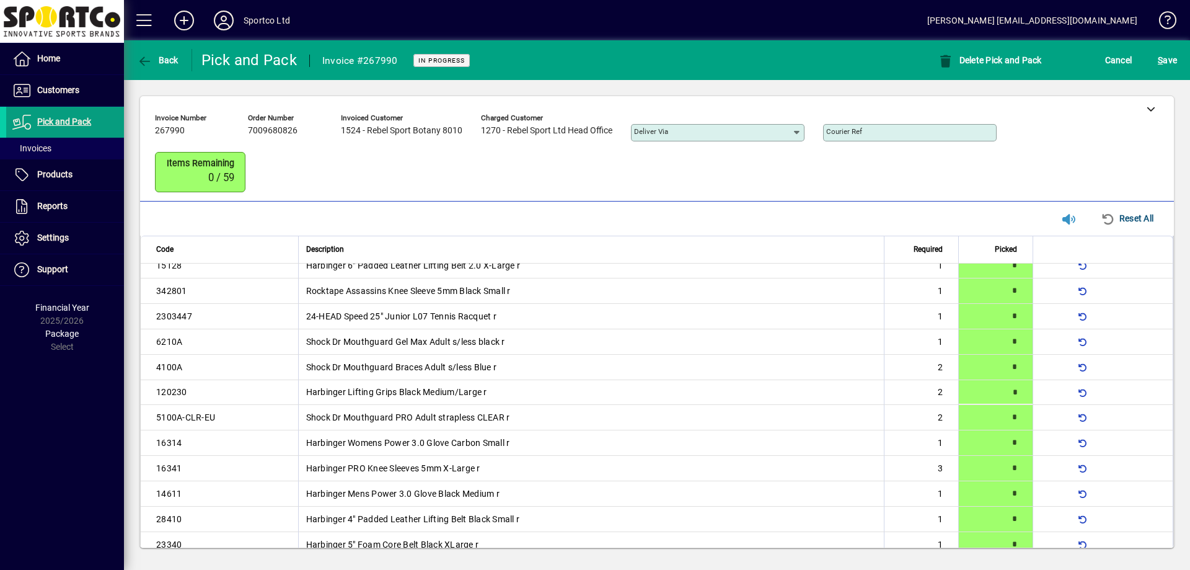
scroll to position [445, 0]
click at [1113, 20] on div "[PERSON_NAME] [EMAIL_ADDRESS][DOMAIN_NAME]" at bounding box center [1032, 21] width 210 height 20
click at [1132, 162] on div "Invoice number 267990 Order number 7009680826 Invoiced customer 1524 - Rebel Sp…" at bounding box center [648, 151] width 986 height 87
click at [1132, 161] on div "Invoice number 267990 Order number 7009680826 Invoiced customer 1524 - Rebel Sp…" at bounding box center [648, 151] width 986 height 87
click at [1162, 63] on span "S" at bounding box center [1160, 60] width 5 height 10
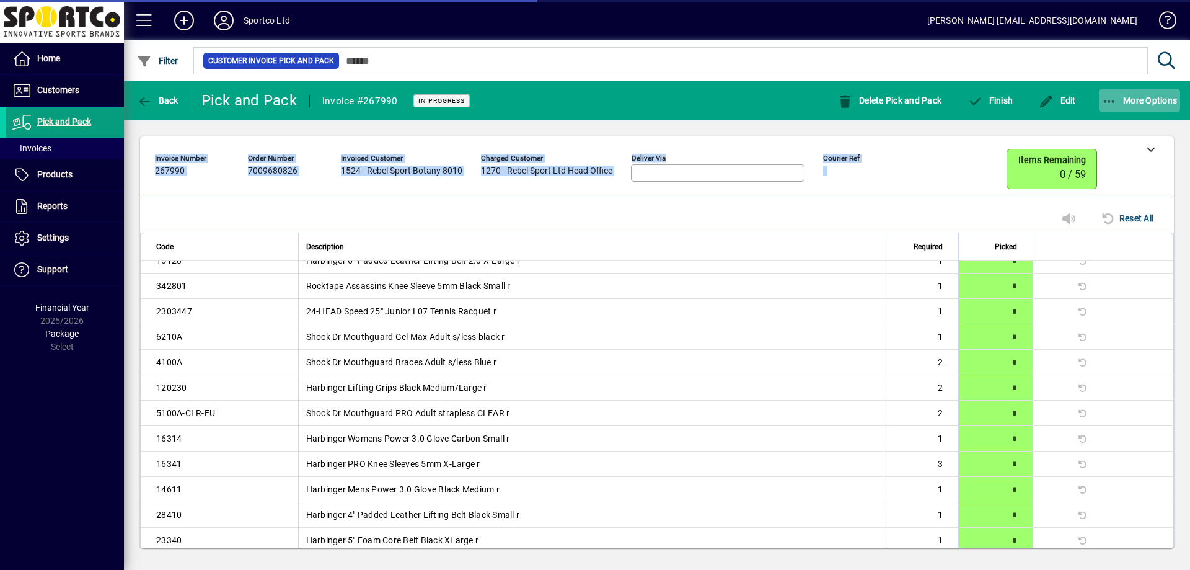
click at [1123, 90] on span "button" at bounding box center [1140, 101] width 82 height 30
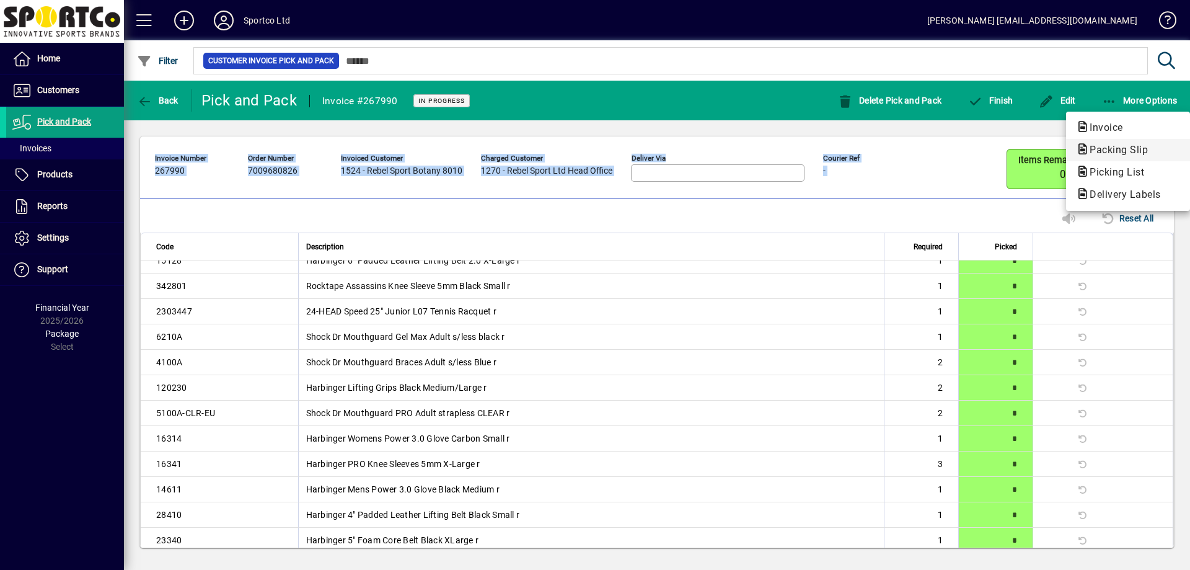
click at [1099, 150] on span "Packing Slip" at bounding box center [1115, 150] width 78 height 12
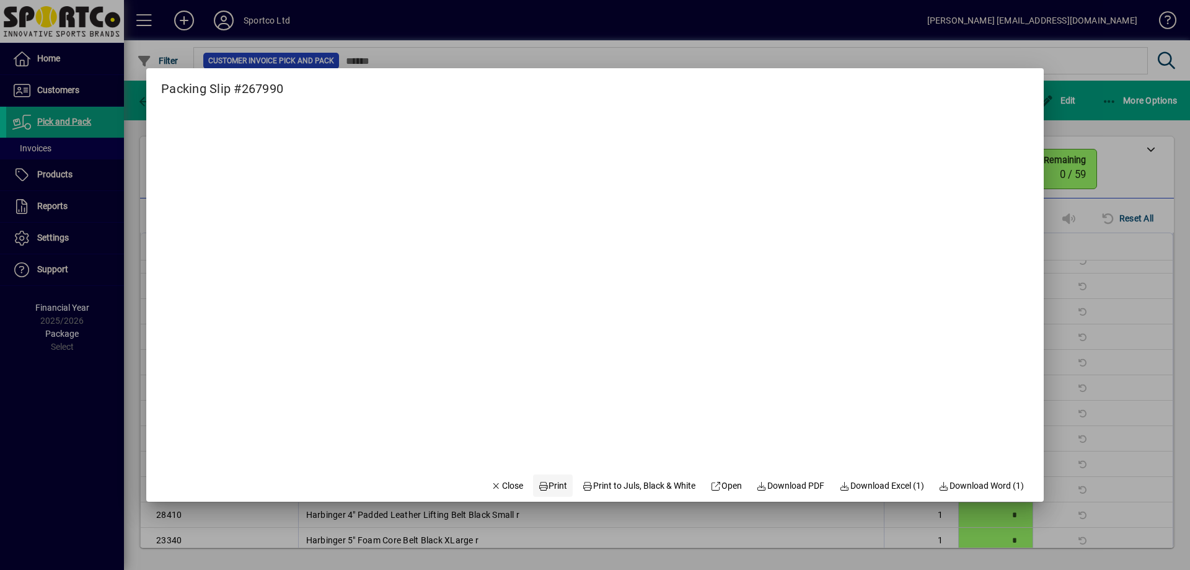
click at [554, 486] on span "Print" at bounding box center [553, 485] width 30 height 13
click at [491, 487] on span "Close" at bounding box center [507, 485] width 32 height 13
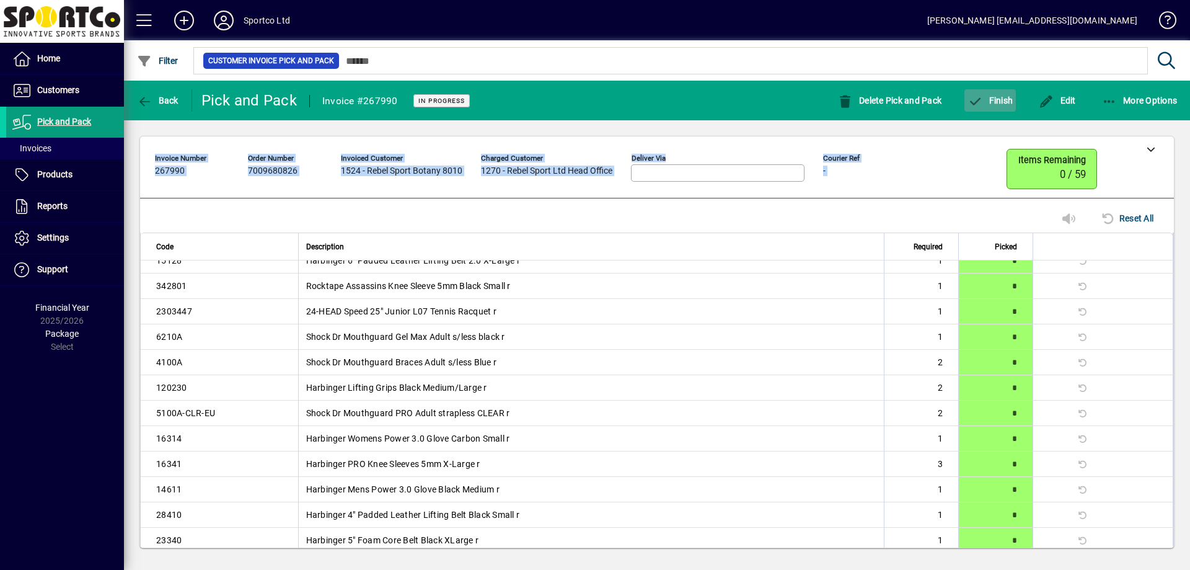
click at [1013, 105] on span "button" at bounding box center [989, 101] width 51 height 30
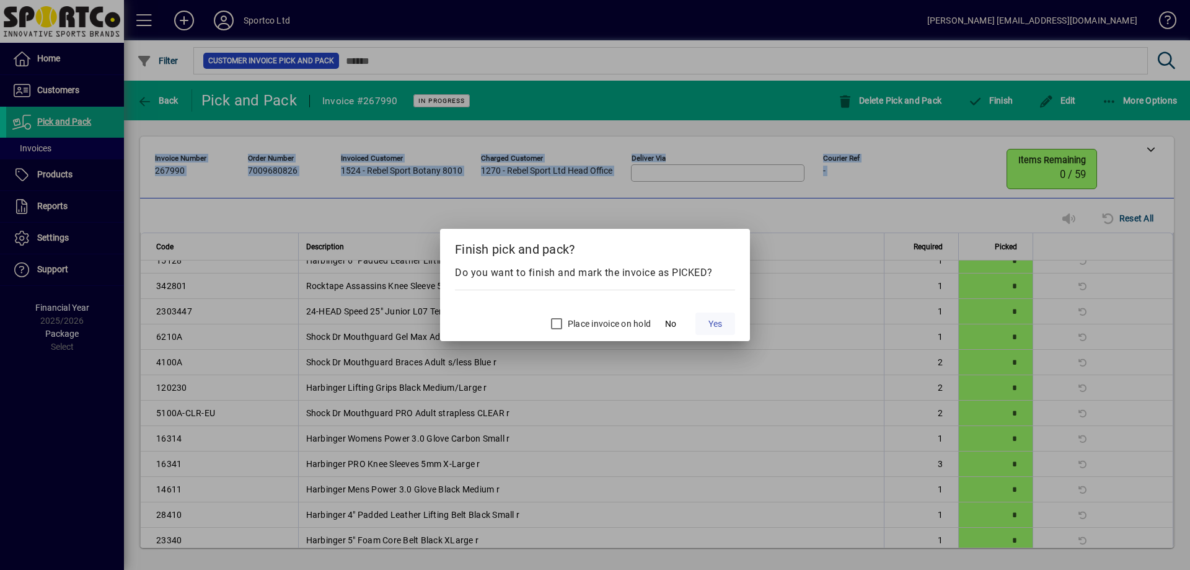
click at [702, 322] on span at bounding box center [715, 324] width 40 height 30
